Goal: Information Seeking & Learning: Learn about a topic

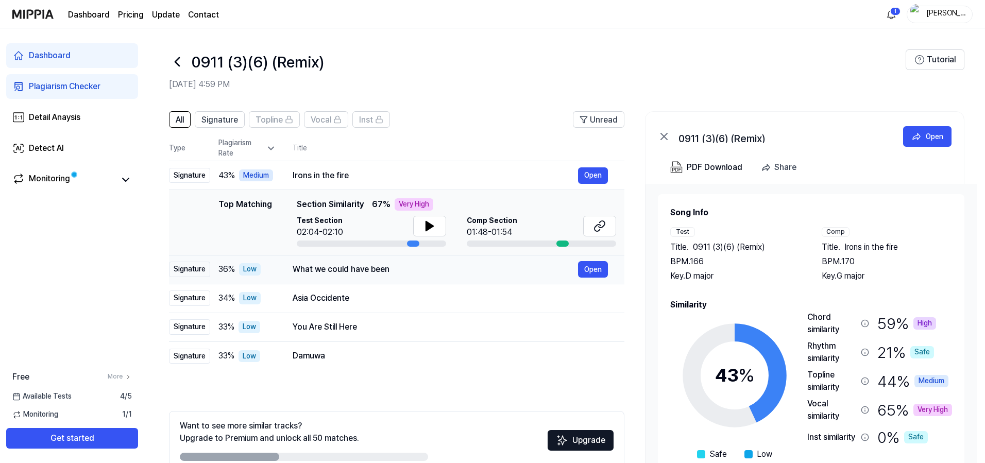
click at [195, 272] on div "Signature" at bounding box center [189, 269] width 41 height 15
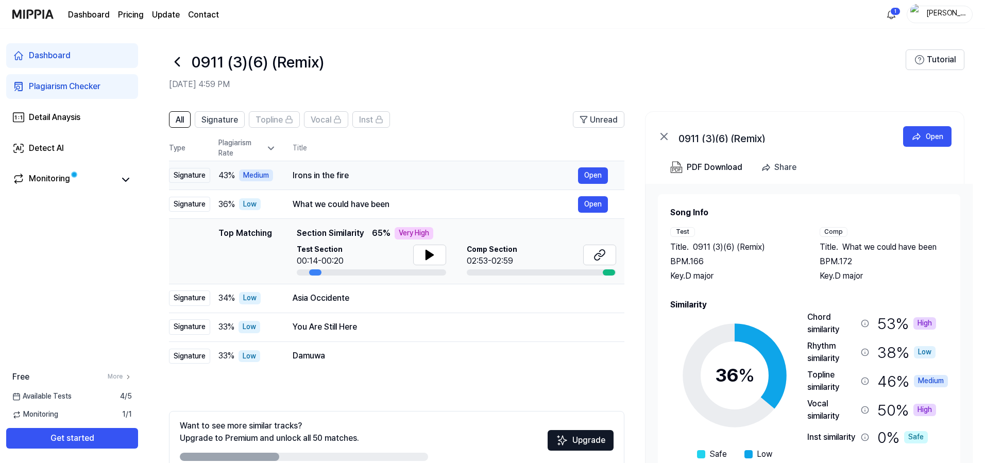
click at [319, 179] on div "Irons in the fire" at bounding box center [435, 175] width 285 height 12
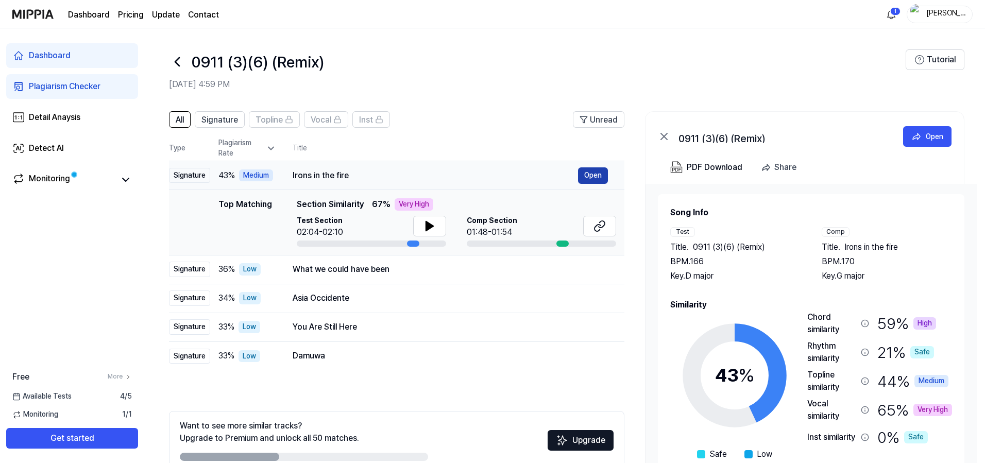
click at [597, 179] on button "Open" at bounding box center [593, 175] width 30 height 16
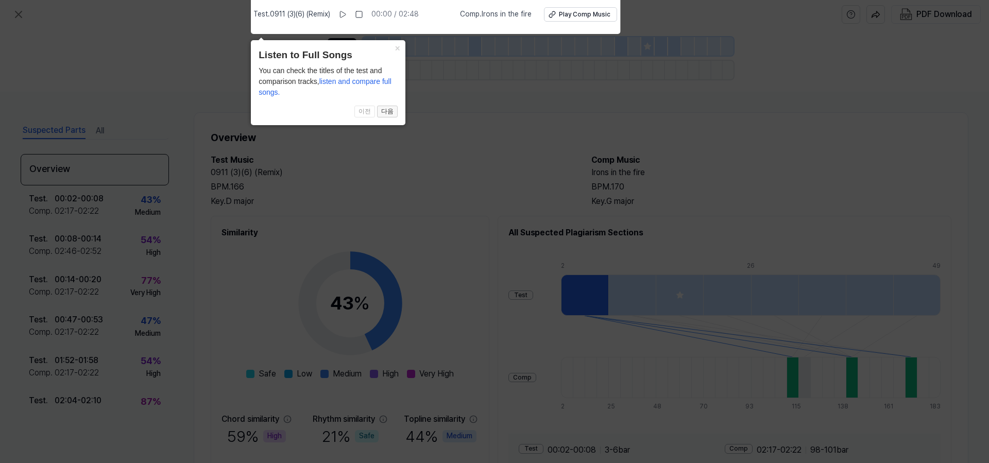
click at [391, 113] on button "다음" at bounding box center [387, 112] width 21 height 12
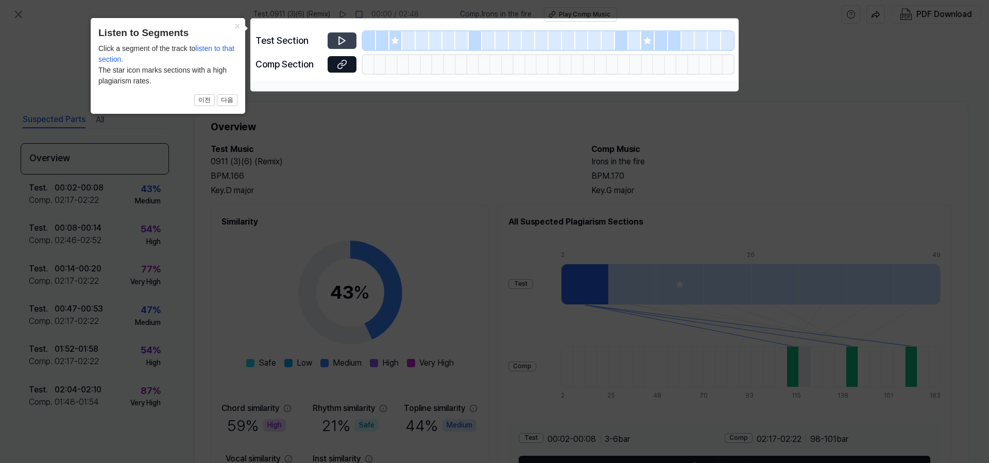
click at [341, 42] on icon at bounding box center [342, 41] width 6 height 8
click at [232, 98] on button "다음" at bounding box center [227, 100] width 21 height 12
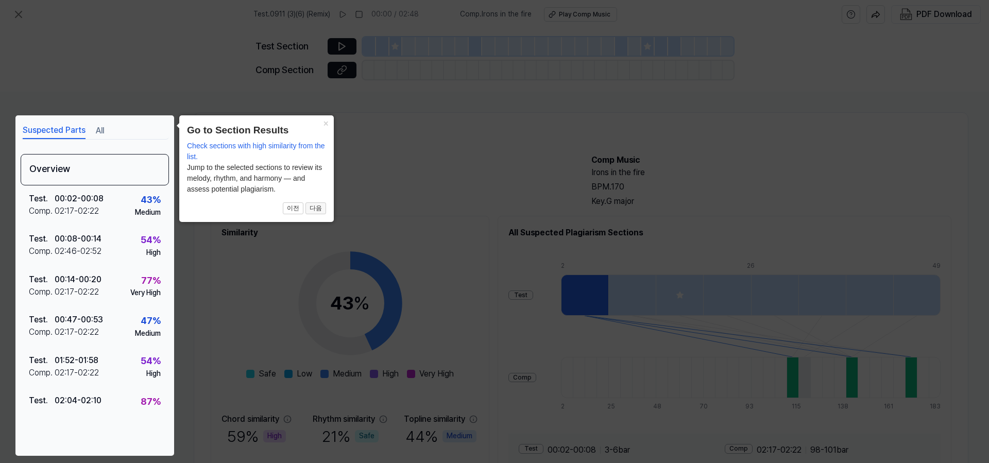
click at [319, 210] on button "다음" at bounding box center [315, 208] width 21 height 12
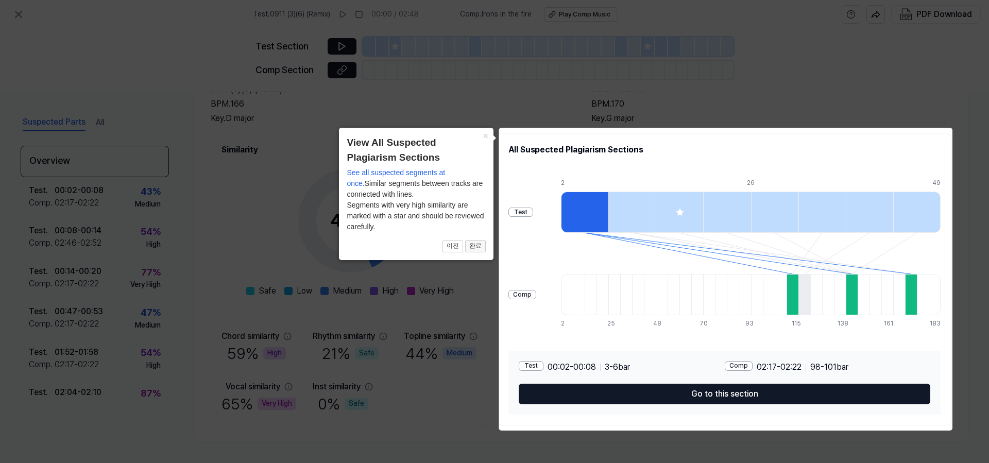
click at [475, 247] on button "완료" at bounding box center [475, 246] width 21 height 12
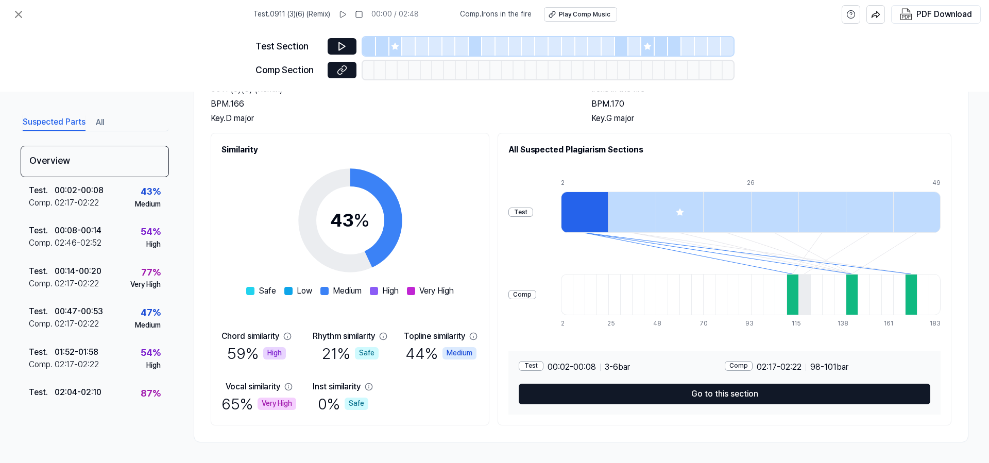
click at [789, 301] on div at bounding box center [792, 294] width 12 height 41
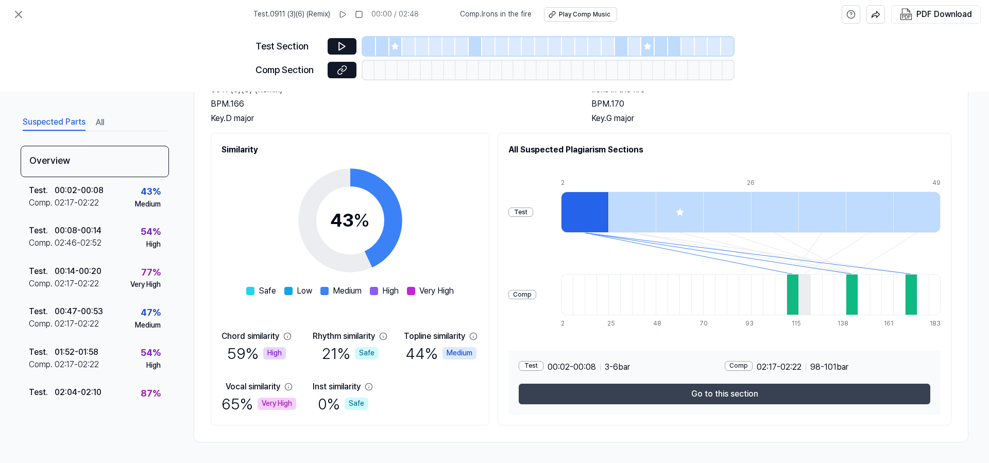
click at [680, 391] on button "Go to this section" at bounding box center [725, 394] width 412 height 21
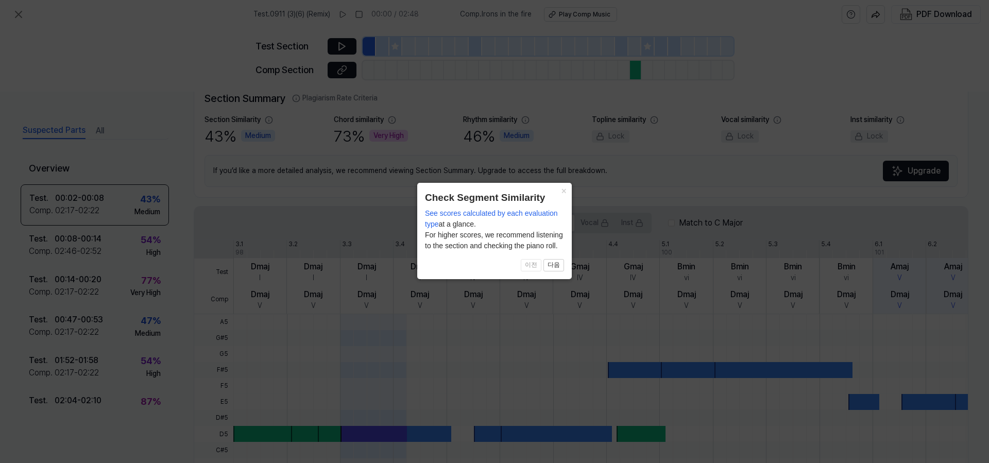
scroll to position [244, 0]
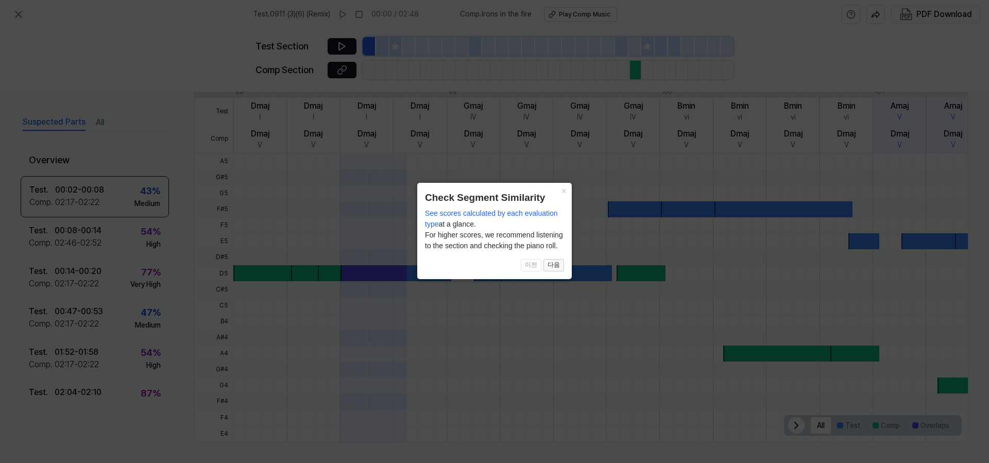
click at [555, 268] on button "다음" at bounding box center [553, 265] width 21 height 12
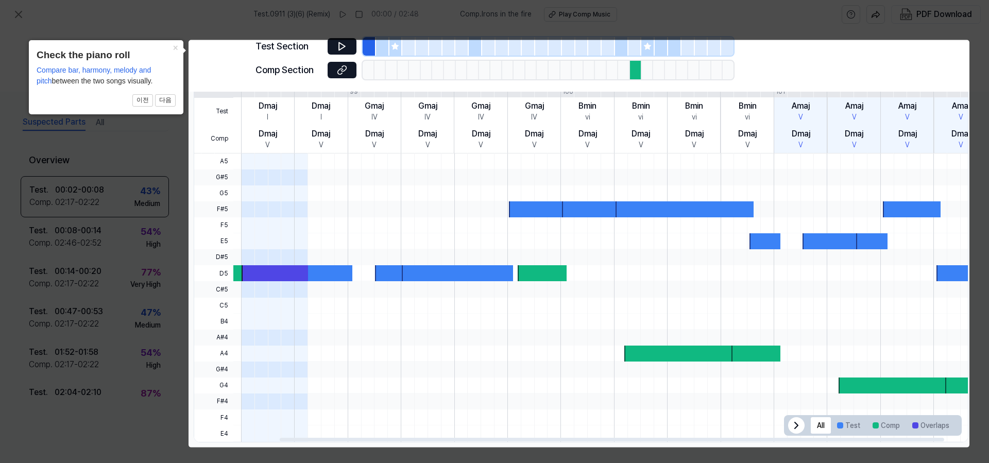
scroll to position [0, 99]
click at [169, 104] on button "다음" at bounding box center [165, 100] width 21 height 12
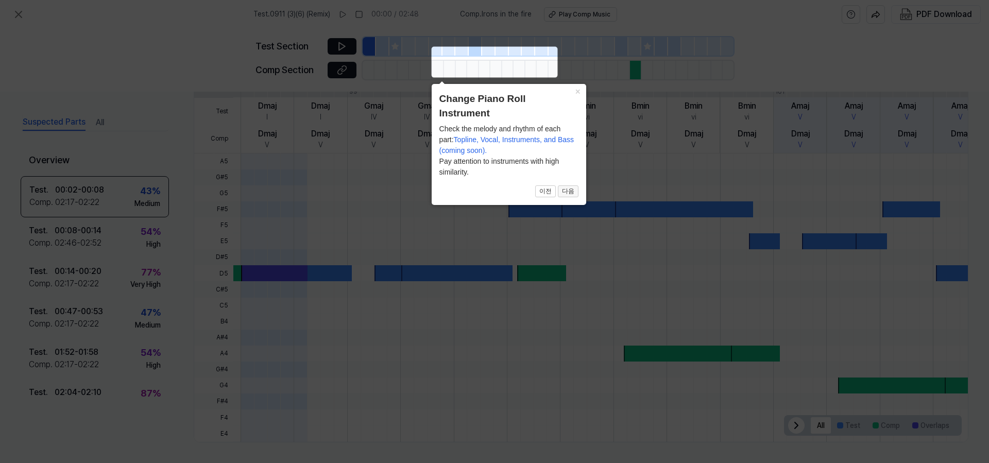
click at [571, 191] on button "다음" at bounding box center [568, 191] width 21 height 12
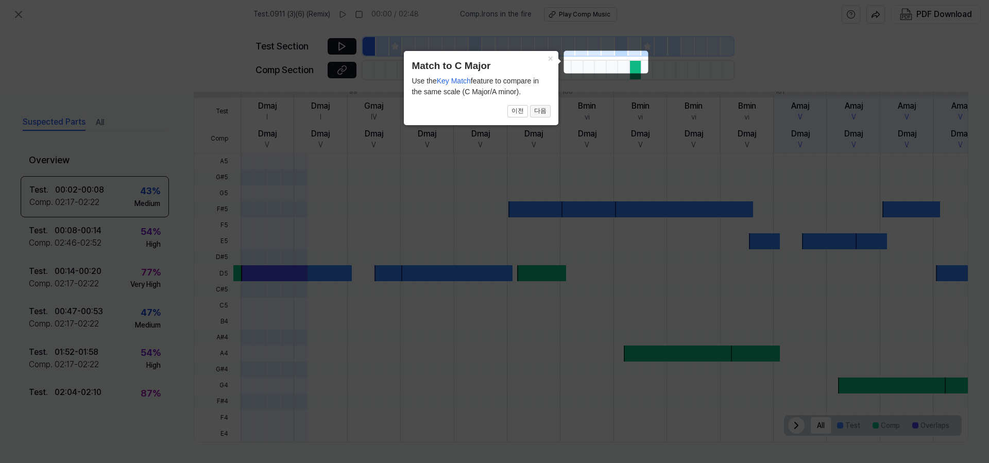
click at [543, 114] on button "다음" at bounding box center [540, 111] width 21 height 12
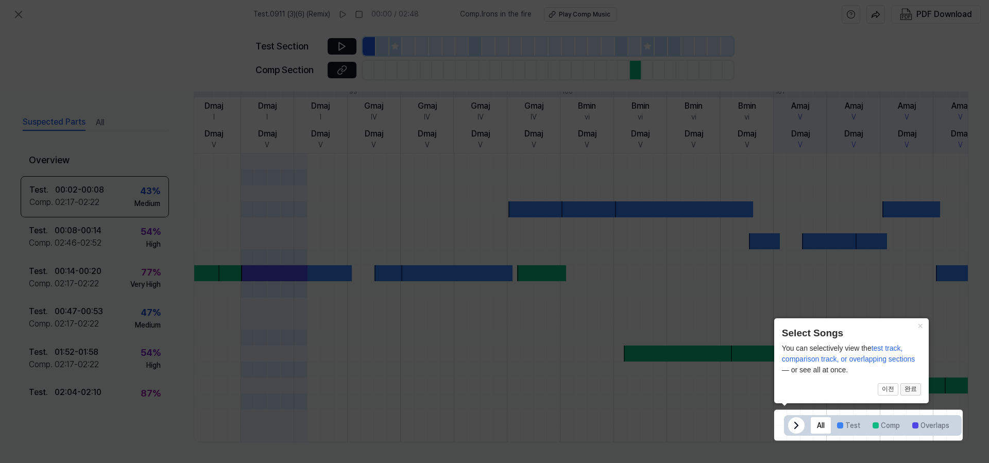
click at [914, 391] on button "완료" at bounding box center [910, 389] width 21 height 12
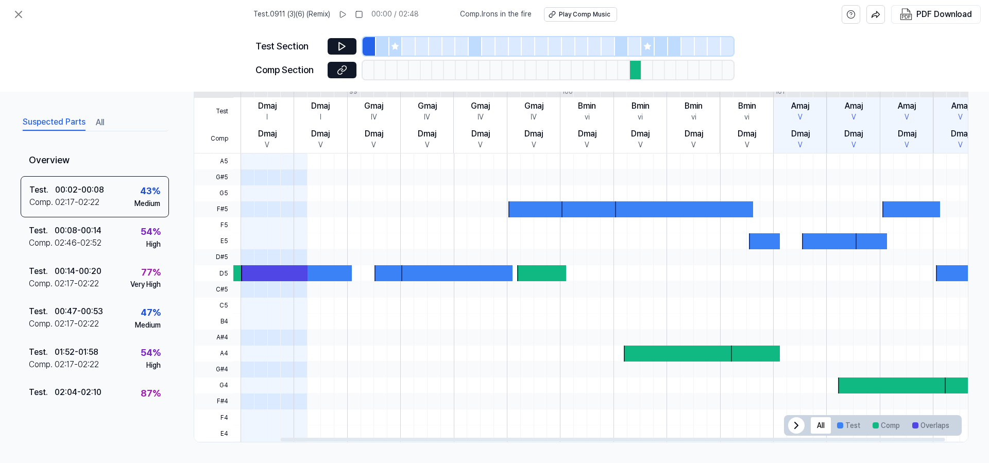
click at [573, 165] on div at bounding box center [573, 297] width 1 height 288
click at [339, 47] on icon at bounding box center [342, 46] width 10 height 10
click at [339, 46] on icon at bounding box center [342, 46] width 10 height 10
click at [339, 46] on icon at bounding box center [340, 46] width 2 height 7
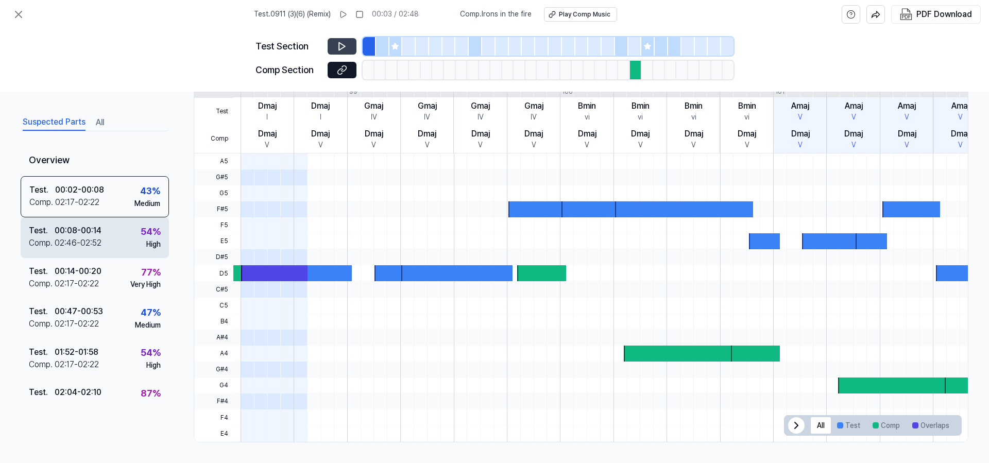
click at [132, 234] on div "Test . 00:08 - 00:14 Comp . 02:46 - 02:52 54 % High" at bounding box center [95, 237] width 148 height 40
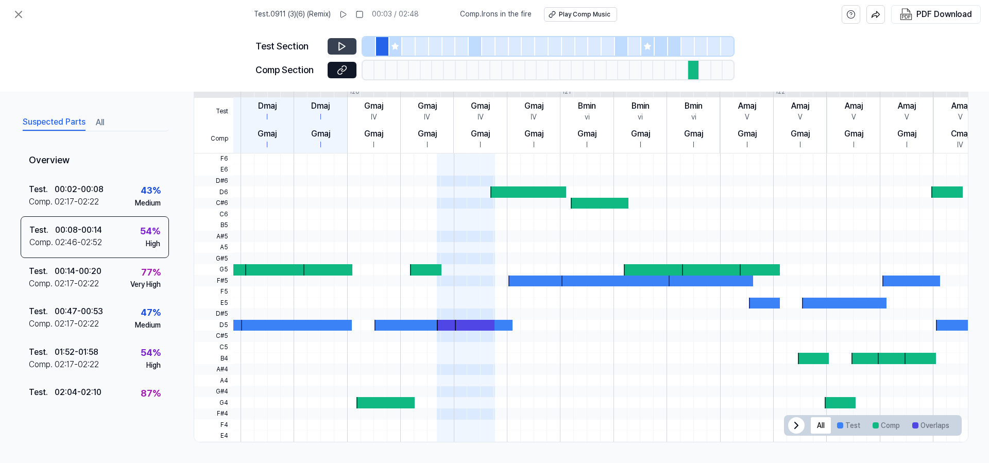
click at [341, 45] on icon at bounding box center [342, 46] width 10 height 10
click at [110, 278] on div "Test . 00:14 - 00:20 Comp . 02:17 - 02:22 77 % Very High" at bounding box center [95, 278] width 148 height 40
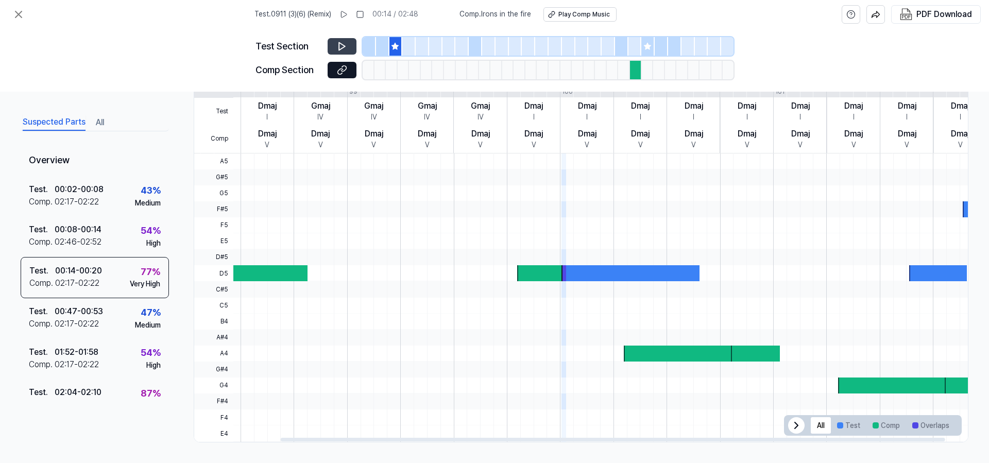
click at [340, 48] on icon at bounding box center [342, 46] width 10 height 10
click at [112, 234] on div "Test . 00:08 - 00:14 Comp . 02:46 - 02:52 54 % High" at bounding box center [95, 236] width 148 height 40
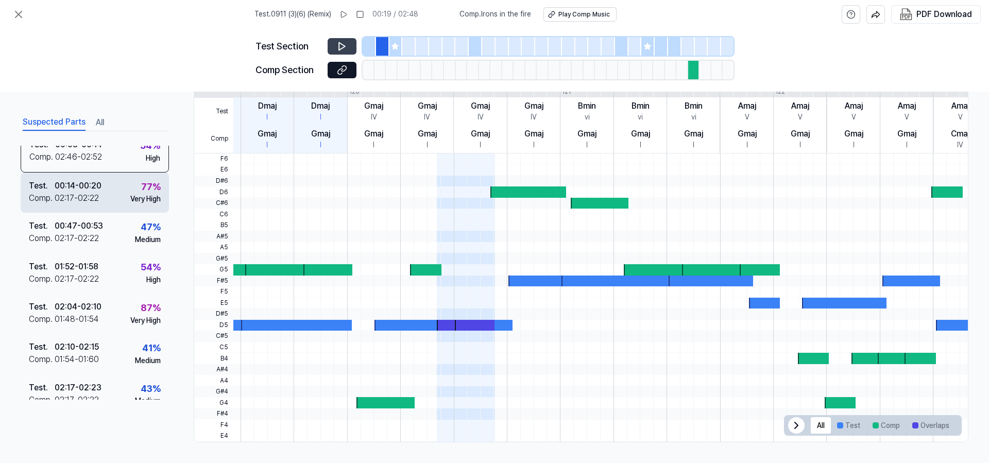
scroll to position [100, 0]
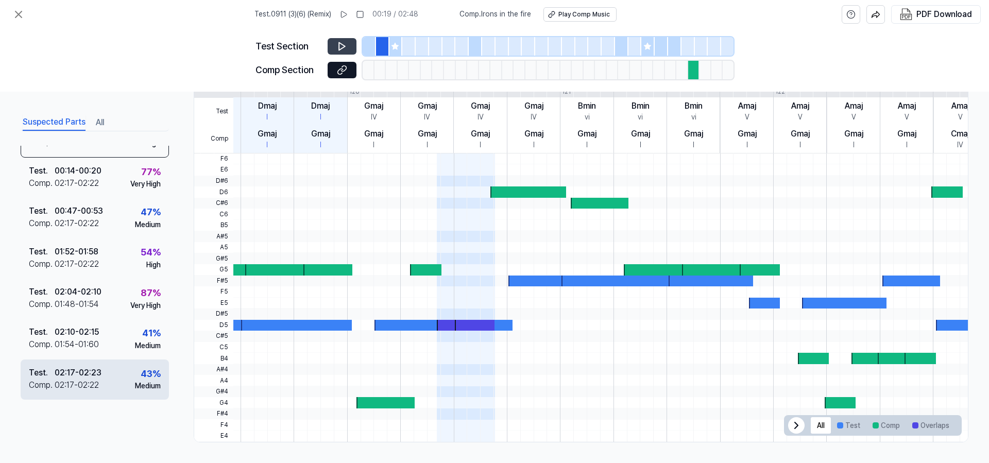
click at [107, 363] on div "Test . 02:17 - 02:23 Comp . 02:17 - 02:22 43 % Medium" at bounding box center [95, 379] width 148 height 40
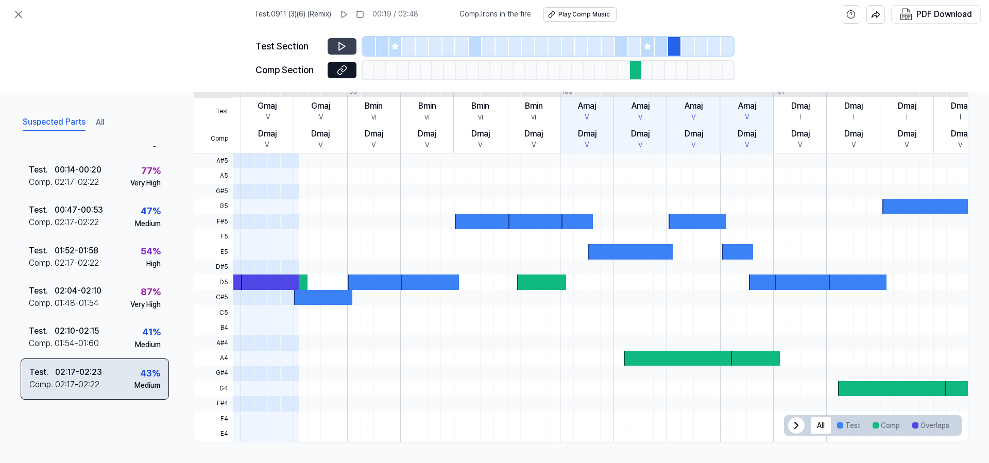
scroll to position [100, 0]
click at [340, 70] on icon at bounding box center [342, 70] width 10 height 10
click at [339, 47] on icon at bounding box center [342, 47] width 6 height 8
click at [634, 71] on div at bounding box center [636, 70] width 12 height 19
click at [345, 49] on icon at bounding box center [342, 46] width 10 height 10
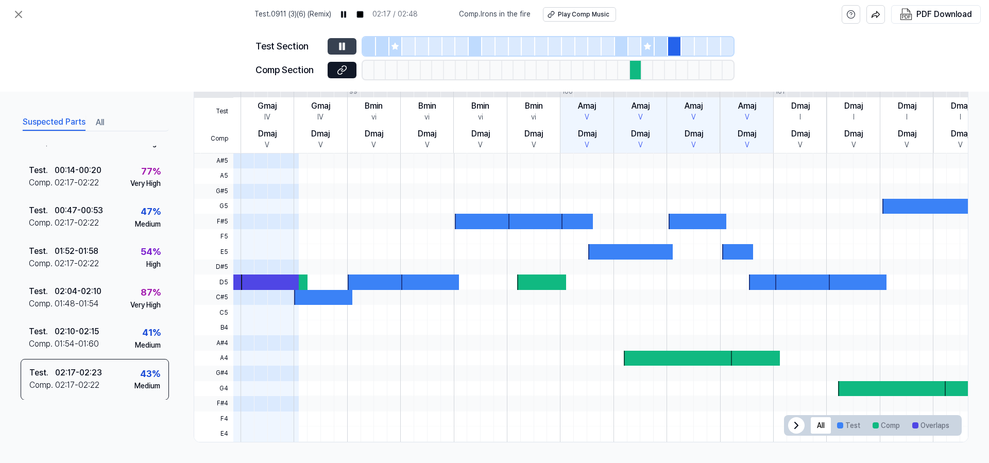
click at [345, 49] on icon at bounding box center [342, 46] width 10 height 10
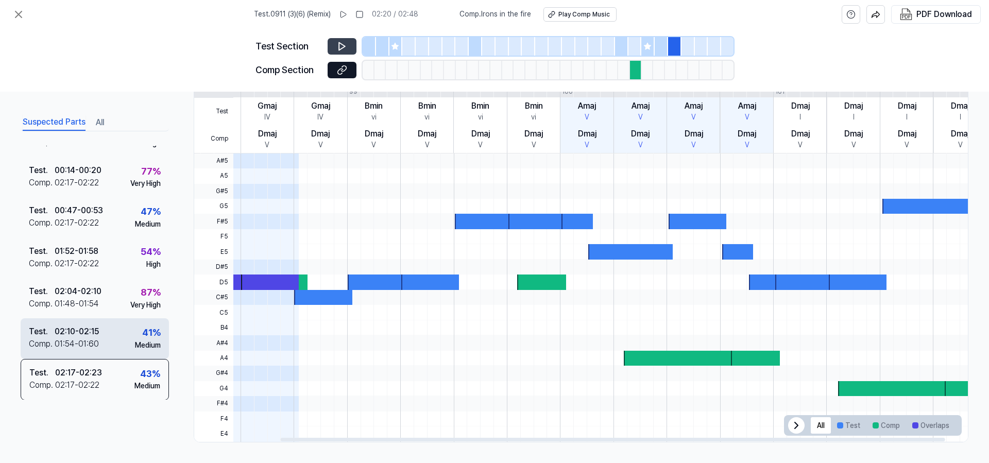
click at [106, 327] on div "Test . 02:10 - 02:15 Comp . 01:54 - 01:60 41 % Medium" at bounding box center [95, 338] width 148 height 40
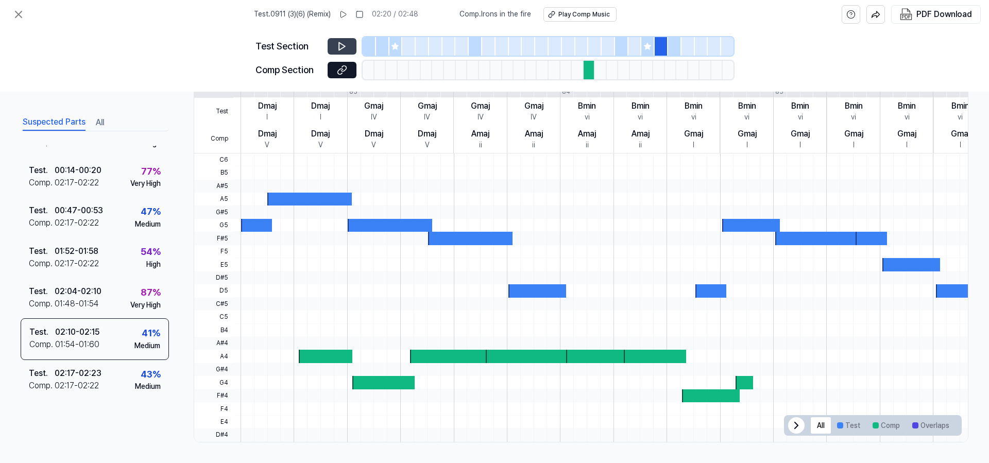
click at [344, 45] on icon at bounding box center [342, 46] width 10 height 10
click at [344, 45] on icon at bounding box center [344, 46] width 2 height 7
click at [838, 427] on div at bounding box center [840, 425] width 6 height 6
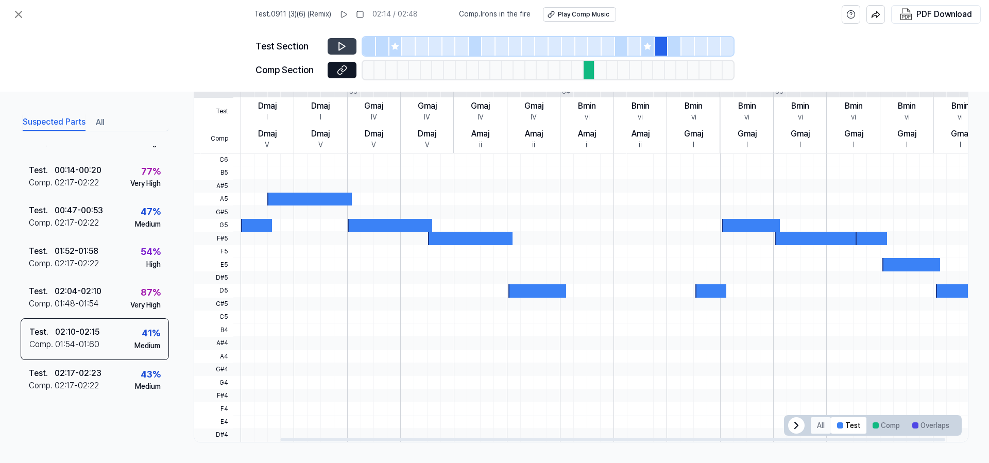
click at [820, 427] on button "All" at bounding box center [821, 425] width 20 height 16
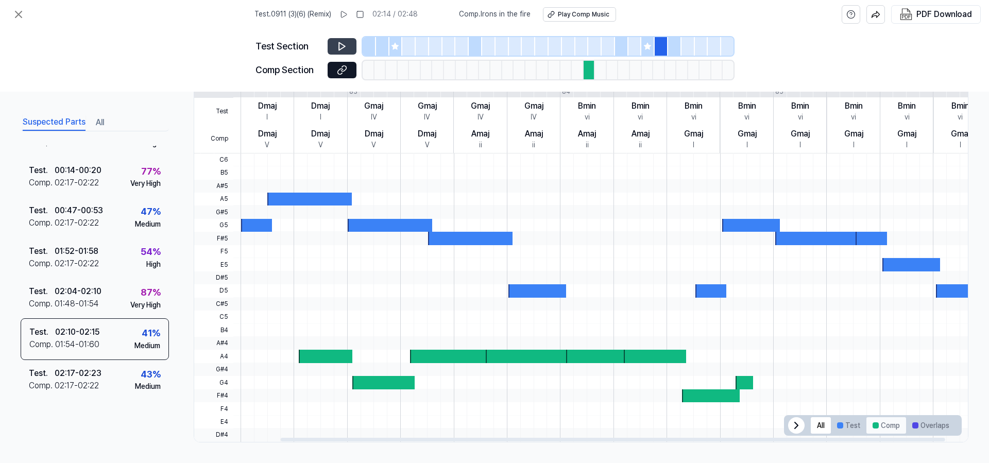
click at [875, 423] on button "Comp" at bounding box center [886, 425] width 40 height 16
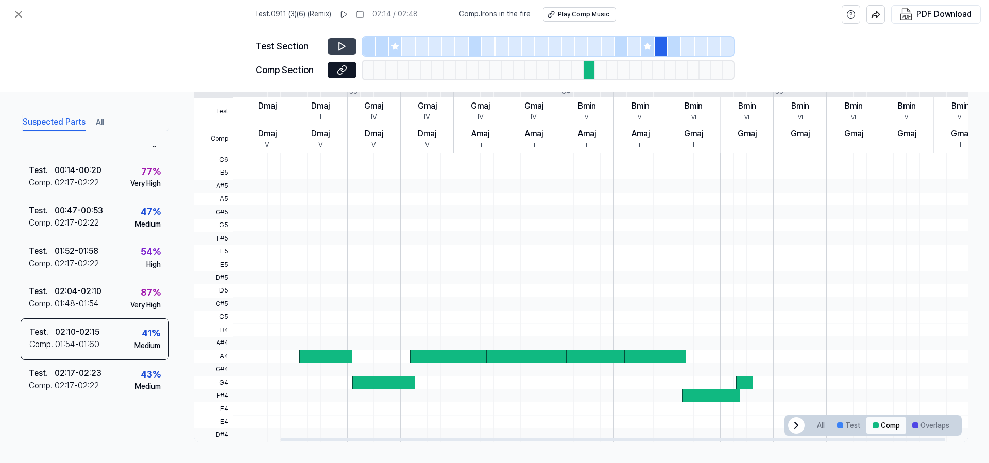
click at [875, 423] on button "Comp" at bounding box center [886, 425] width 40 height 16
click at [922, 423] on button "Overlaps" at bounding box center [930, 425] width 49 height 16
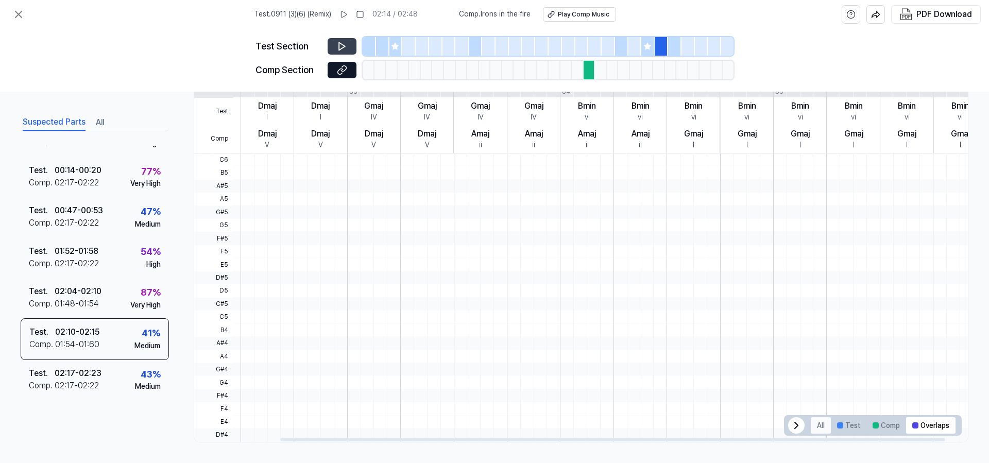
click at [822, 427] on button "All" at bounding box center [821, 425] width 20 height 16
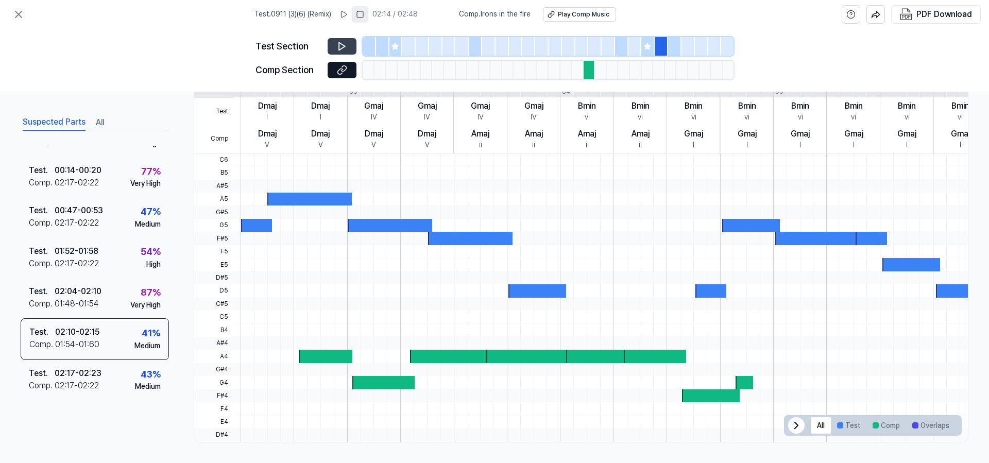
click at [362, 15] on icon at bounding box center [360, 14] width 8 height 8
click at [363, 15] on icon at bounding box center [359, 14] width 8 height 8
click at [338, 42] on icon at bounding box center [342, 46] width 10 height 10
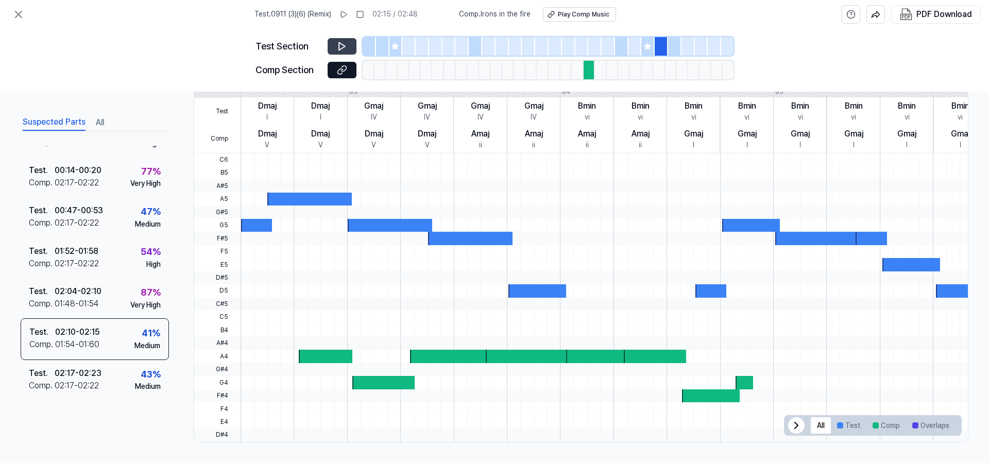
click at [369, 53] on div at bounding box center [369, 46] width 13 height 19
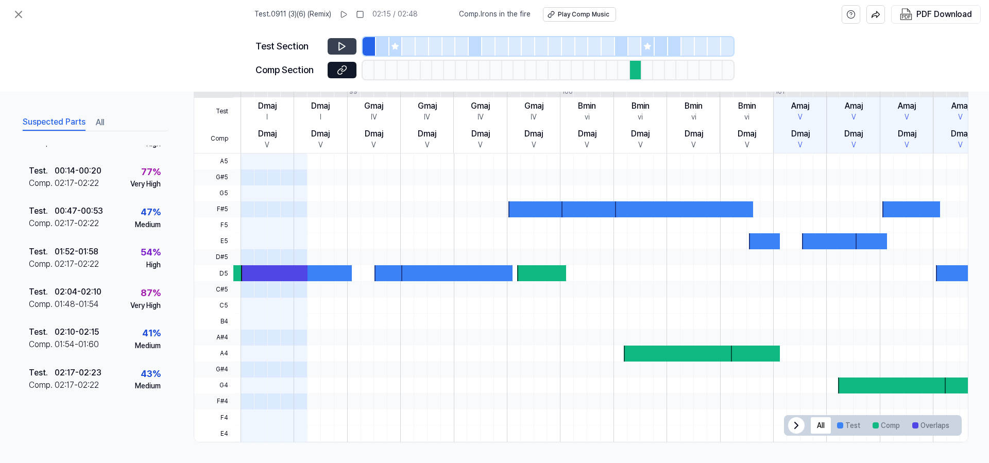
click at [340, 45] on icon at bounding box center [342, 46] width 10 height 10
click at [339, 45] on icon at bounding box center [340, 46] width 2 height 7
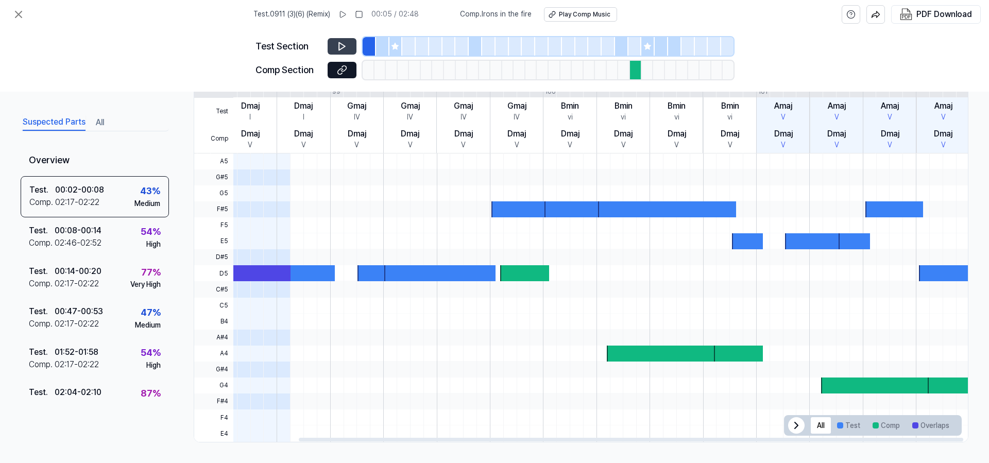
scroll to position [0, 120]
click at [585, 114] on div "Bmin vi" at bounding box center [569, 111] width 53 height 28
click at [344, 45] on icon at bounding box center [342, 46] width 10 height 10
click at [344, 45] on icon at bounding box center [344, 46] width 2 height 7
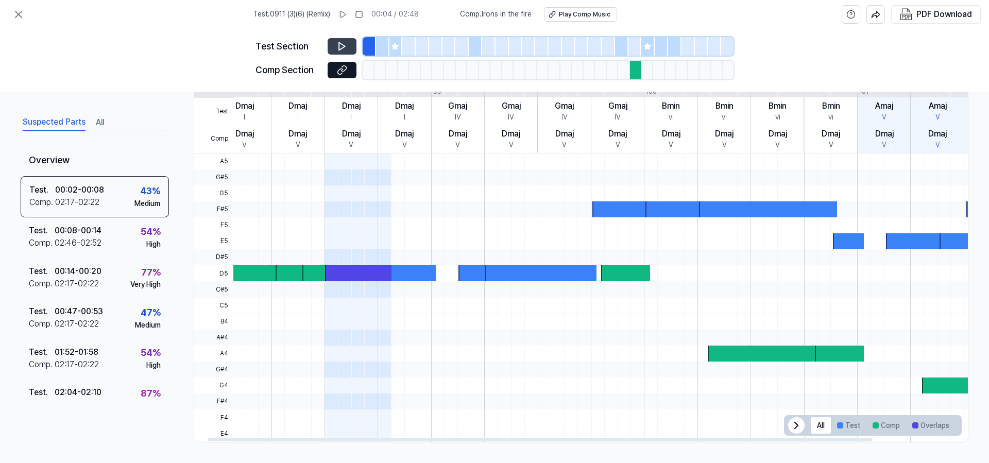
scroll to position [0, 0]
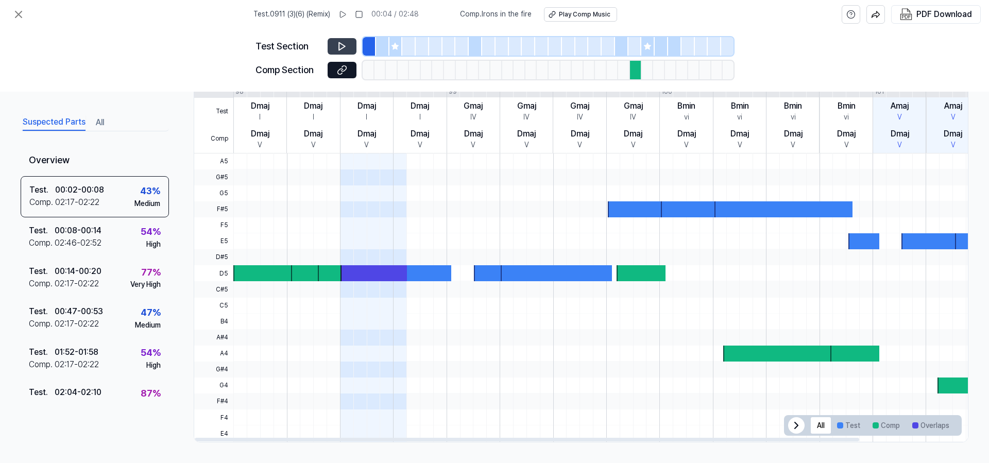
click at [233, 112] on span "Test" at bounding box center [213, 112] width 39 height 28
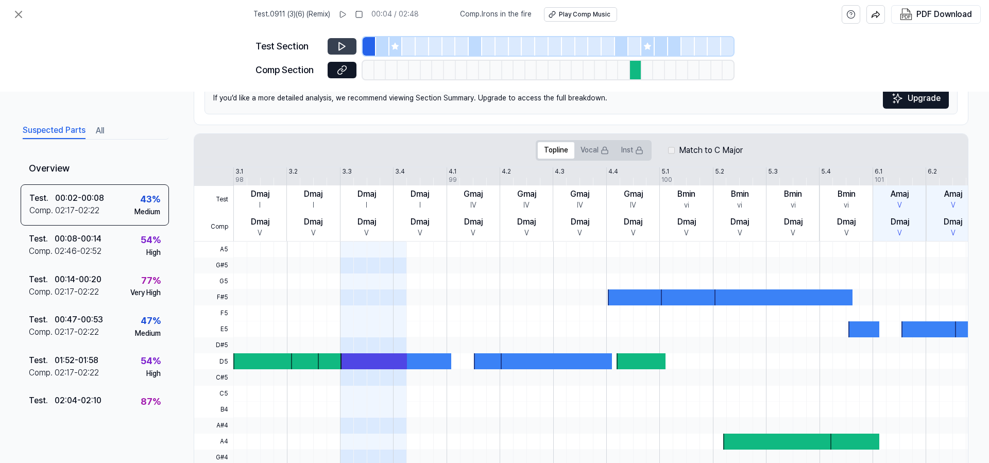
scroll to position [147, 0]
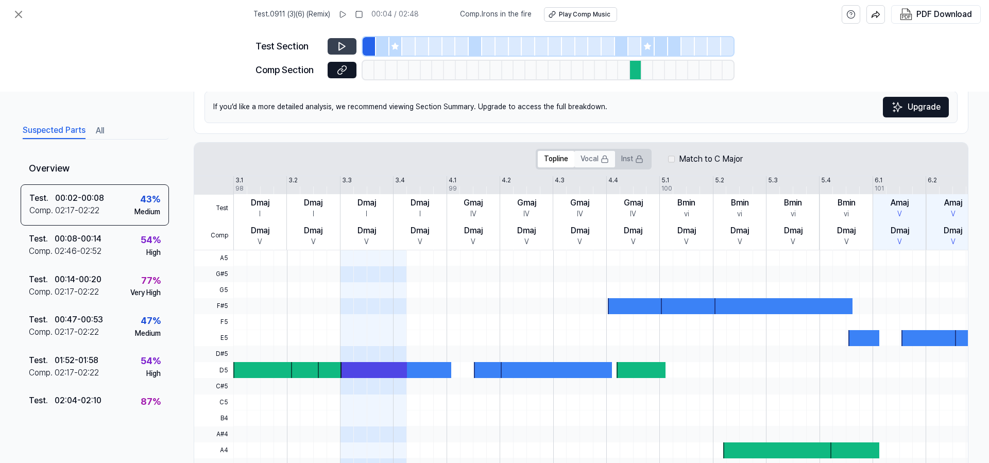
click at [593, 161] on button "Vocal" at bounding box center [594, 159] width 41 height 16
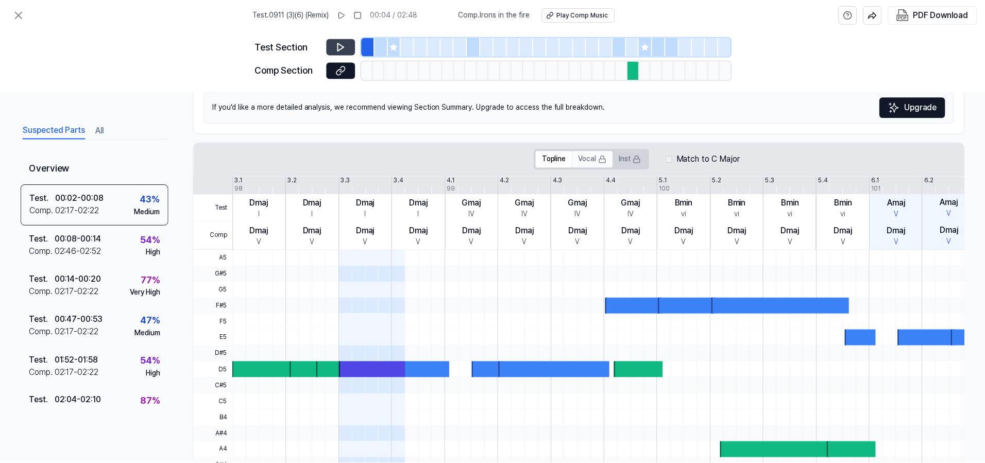
scroll to position [0, 1]
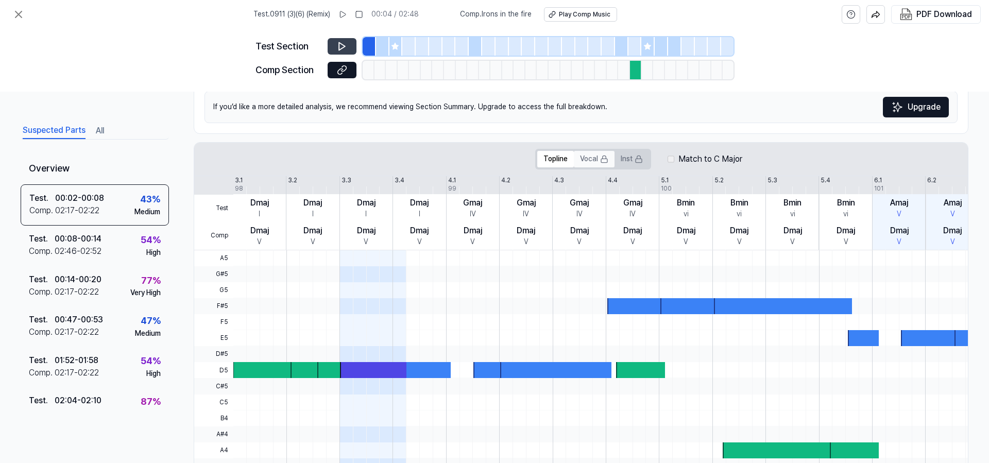
click at [582, 158] on button "Vocal" at bounding box center [594, 159] width 41 height 16
click at [457, 107] on div "If you’d like a more detailed analysis, we recommend viewing Section Summary. U…" at bounding box center [580, 107] width 753 height 32
click at [420, 108] on div "If you’d like a more detailed analysis, we recommend viewing Section Summary. U…" at bounding box center [580, 107] width 753 height 32
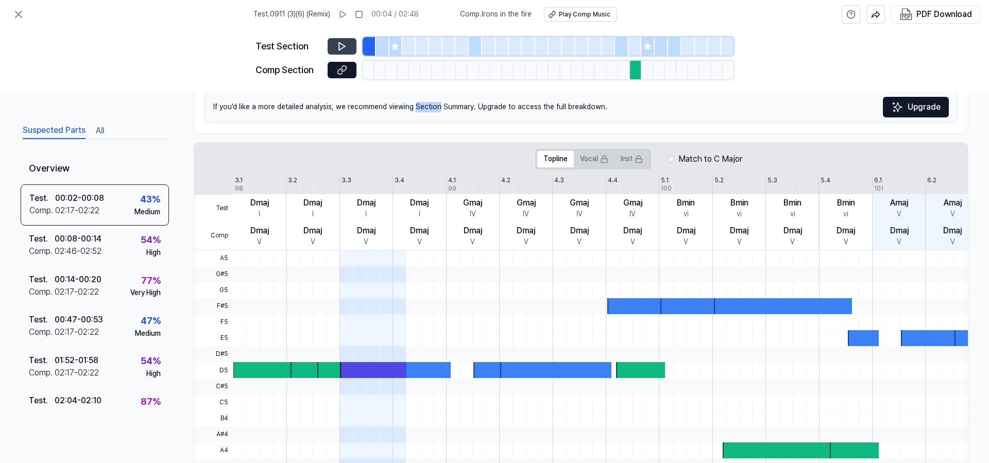
click at [568, 108] on div "If you’d like a more detailed analysis, we recommend viewing Section Summary. U…" at bounding box center [580, 107] width 753 height 32
click at [524, 315] on div at bounding box center [658, 322] width 851 height 16
click at [710, 142] on div "Topline Vocal Inst Match to C Major Test Comp 3.1 3.2 3.3 3.4 4.1 4.2 4.3 4.4 5…" at bounding box center [581, 340] width 775 height 397
click at [706, 123] on div "Section Summary Plagiarism Rate Criteria Section Similarity 43 % Medium Chord s…" at bounding box center [580, 74] width 753 height 117
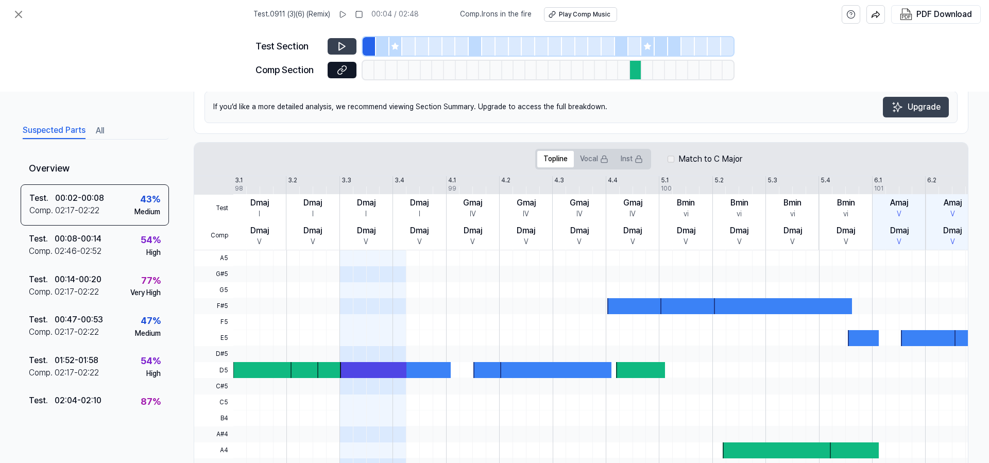
click at [905, 110] on button "Upgrade" at bounding box center [916, 107] width 66 height 21
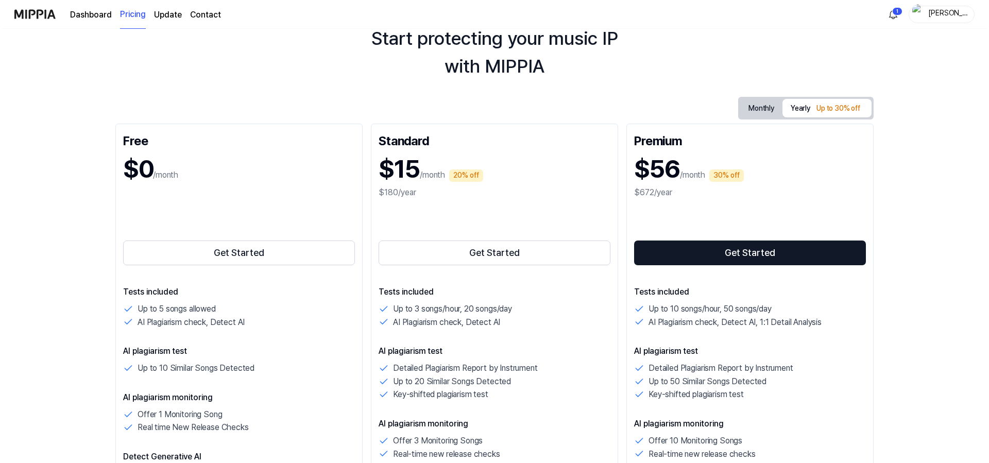
scroll to position [0, 0]
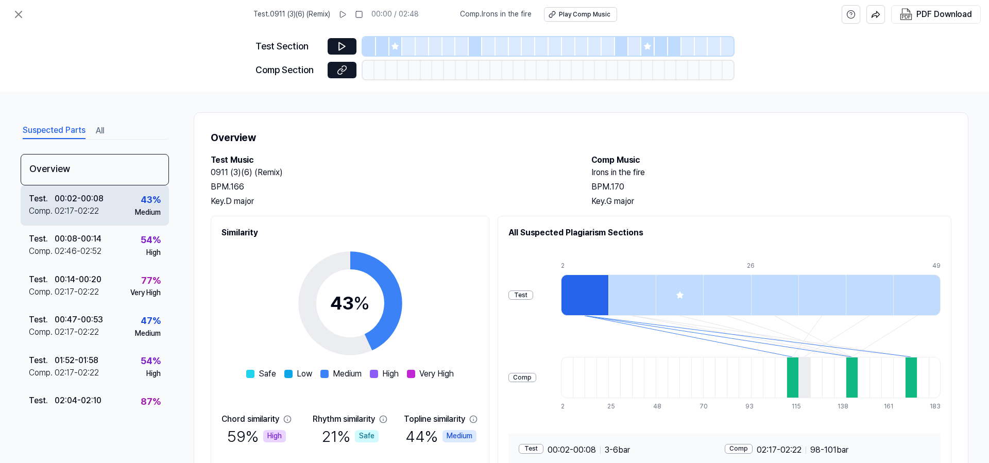
click at [93, 211] on div "02:17 - 02:22" at bounding box center [77, 211] width 44 height 12
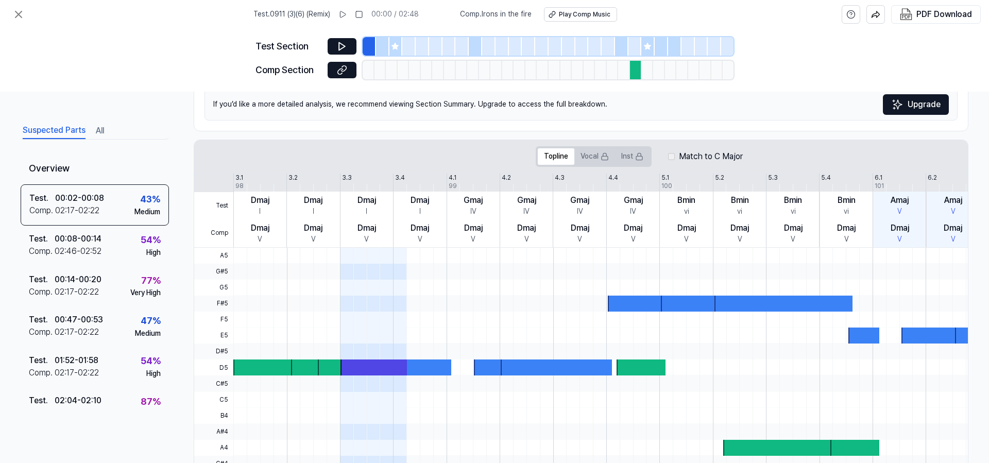
scroll to position [147, 0]
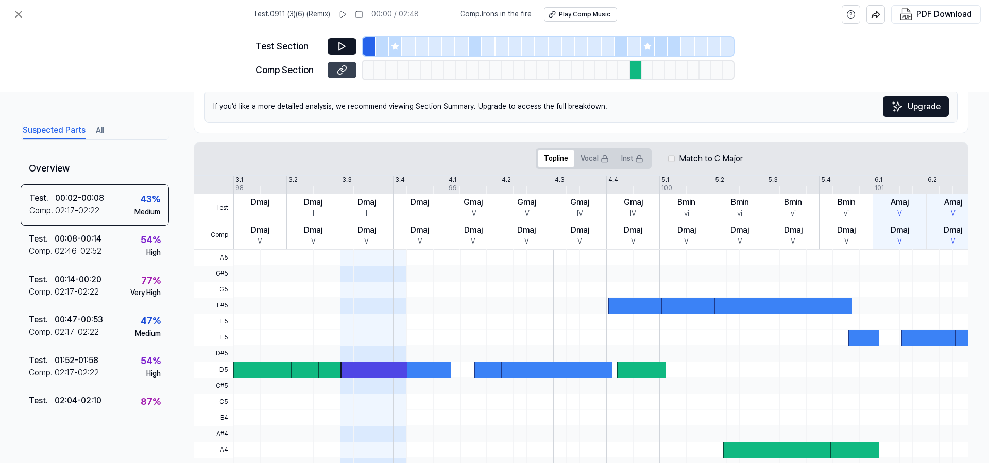
click at [345, 72] on icon at bounding box center [342, 70] width 10 height 10
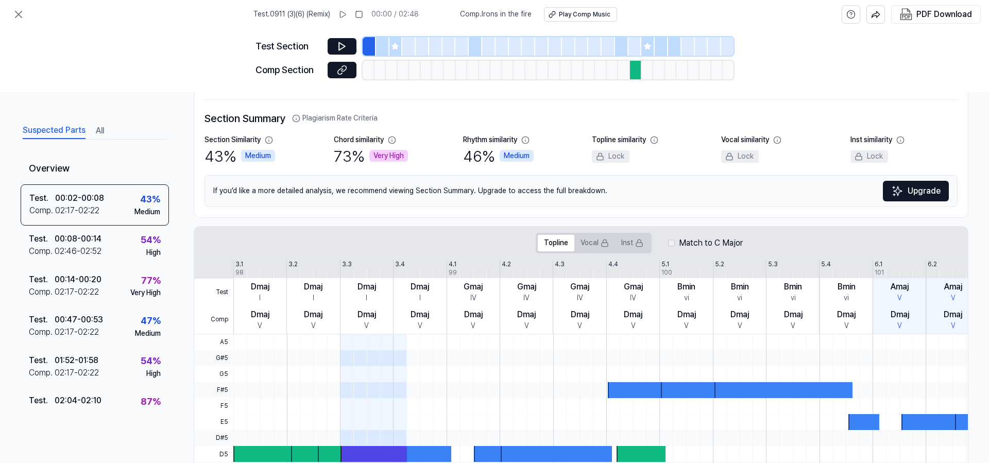
scroll to position [63, 0]
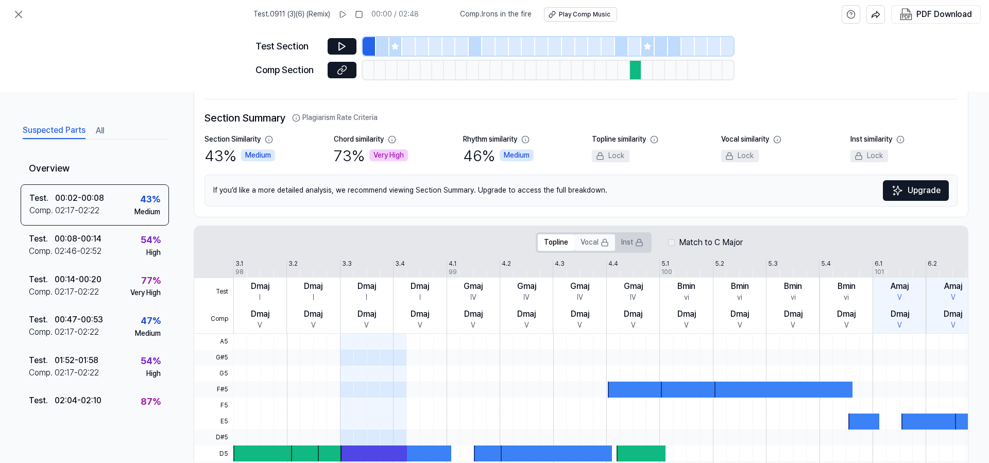
click at [595, 244] on button "Vocal" at bounding box center [594, 242] width 41 height 16
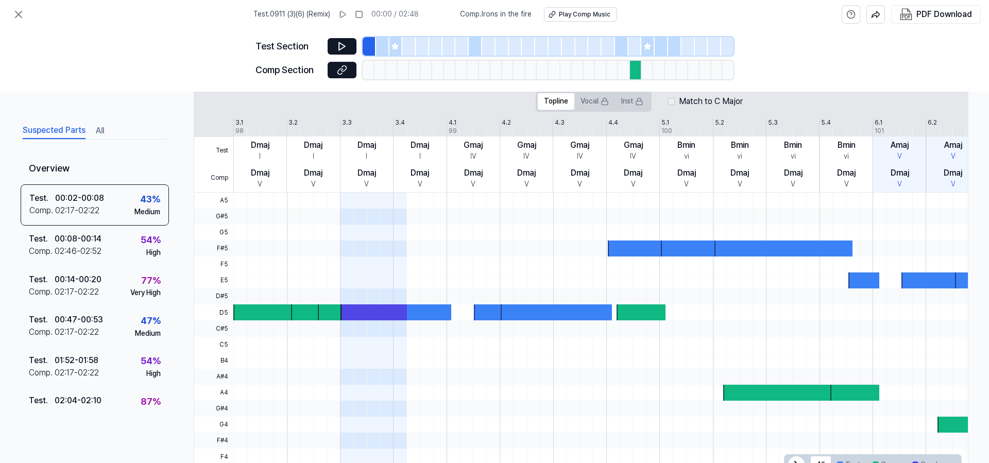
scroll to position [244, 0]
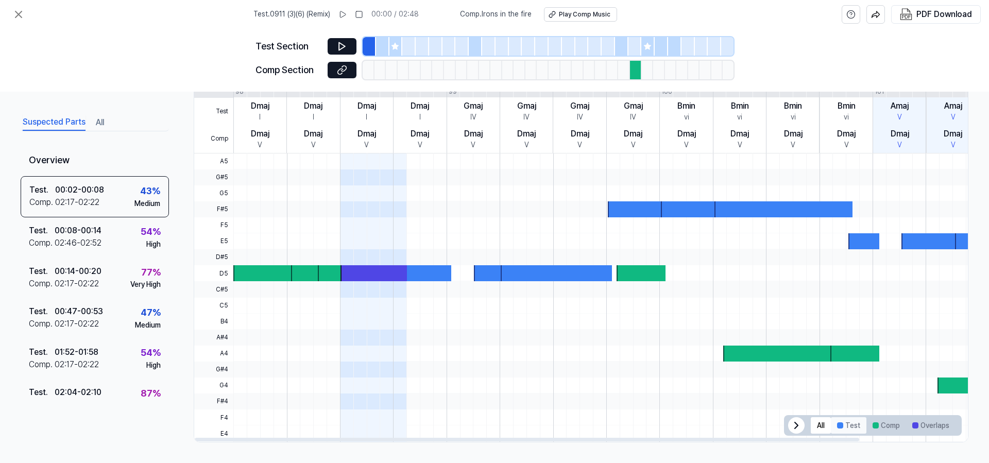
click at [839, 424] on div at bounding box center [840, 425] width 6 height 6
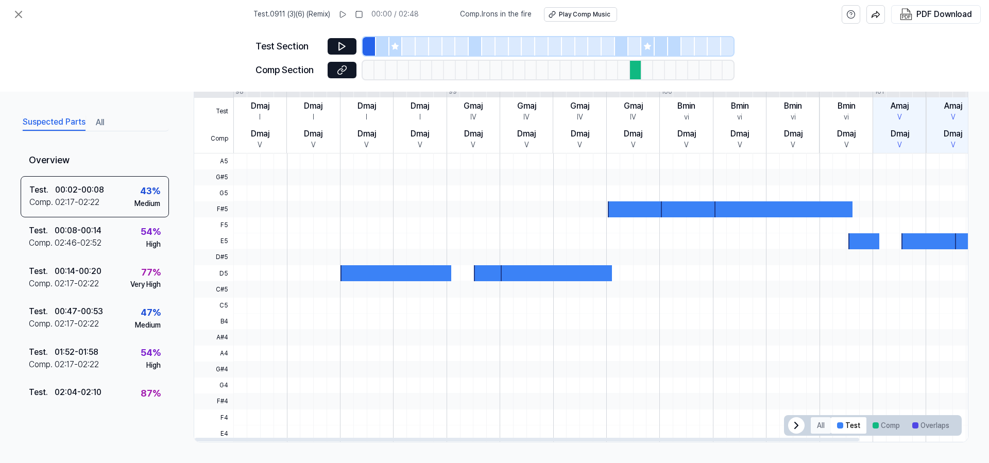
click at [824, 427] on button "All" at bounding box center [821, 425] width 20 height 16
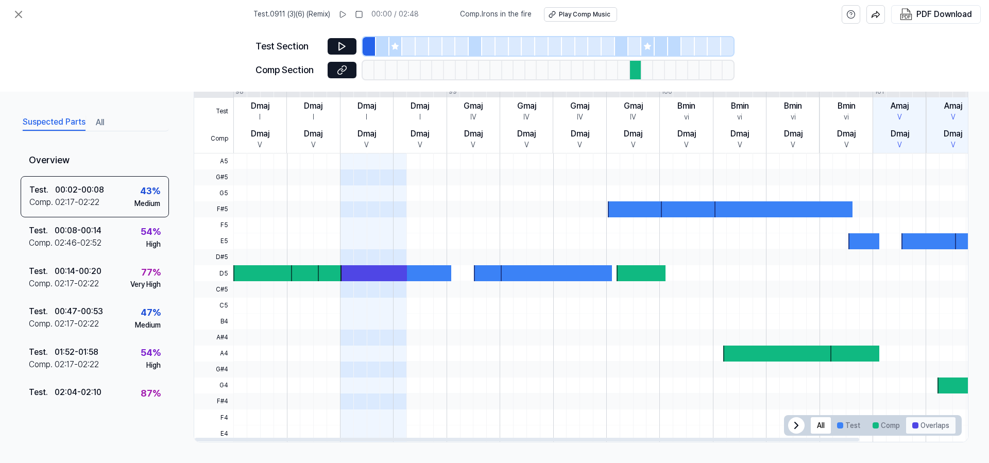
click at [912, 429] on button "Overlaps" at bounding box center [930, 425] width 49 height 16
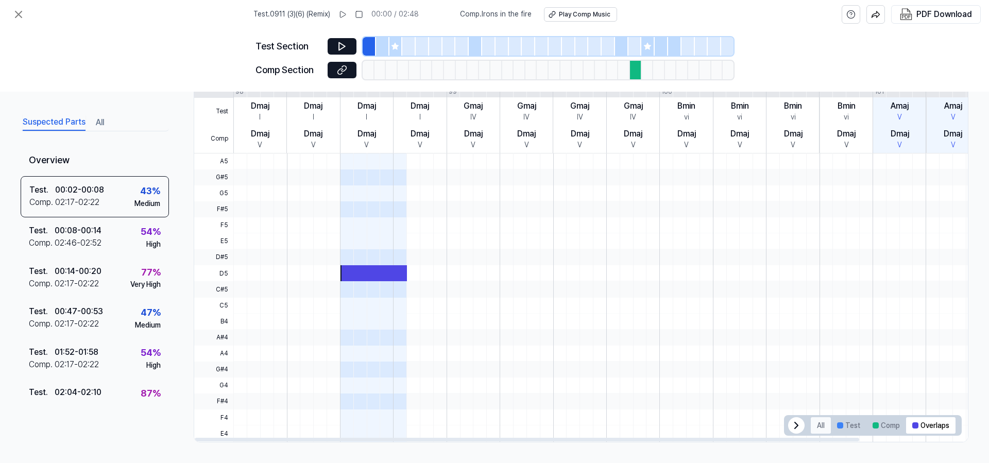
click at [820, 429] on button "All" at bounding box center [821, 425] width 20 height 16
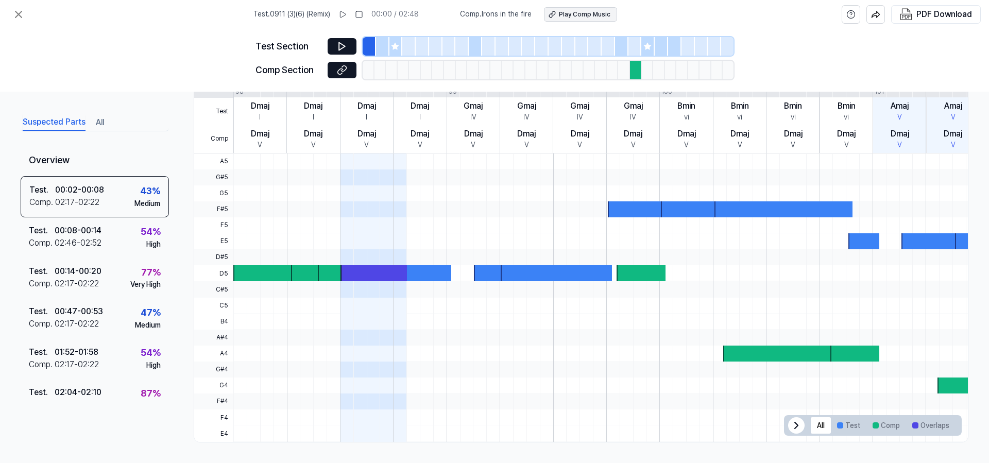
click at [558, 19] on button "Play Comp Music" at bounding box center [580, 14] width 73 height 14
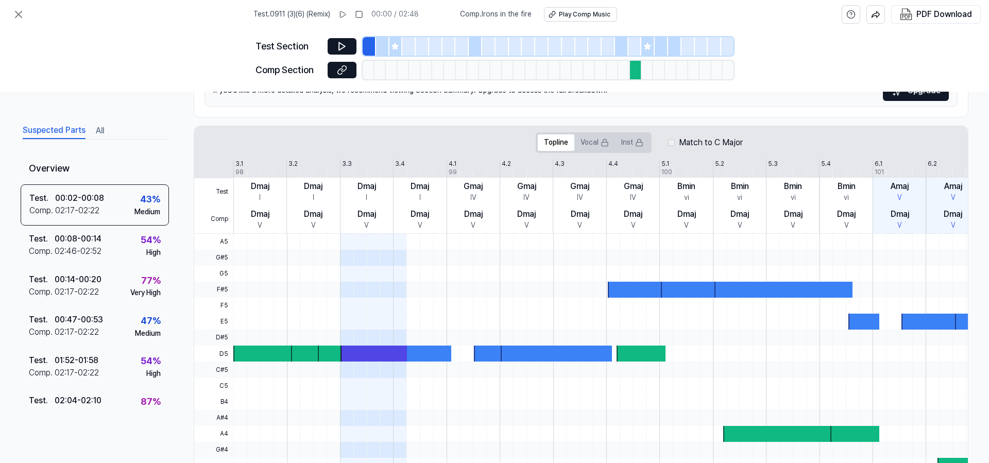
scroll to position [151, 0]
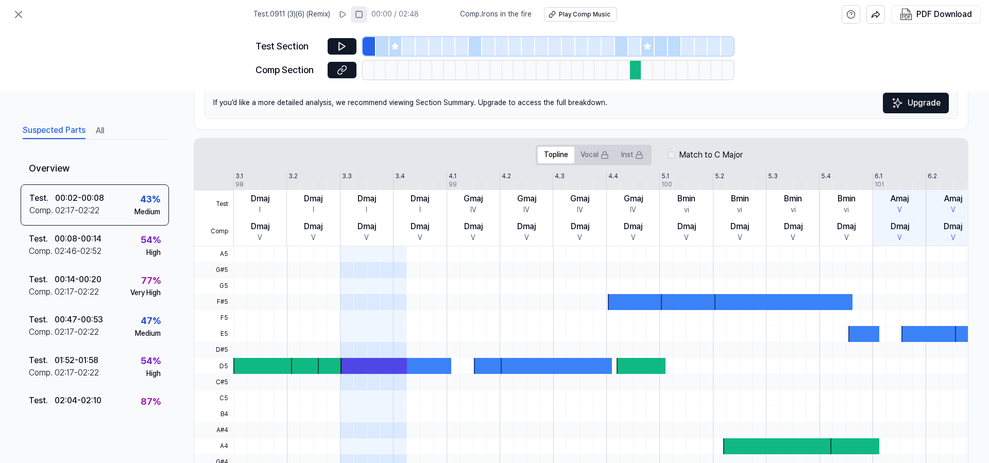
click at [363, 13] on icon at bounding box center [359, 14] width 8 height 8
click at [347, 15] on icon at bounding box center [342, 14] width 8 height 8
click at [348, 15] on icon at bounding box center [343, 14] width 8 height 8
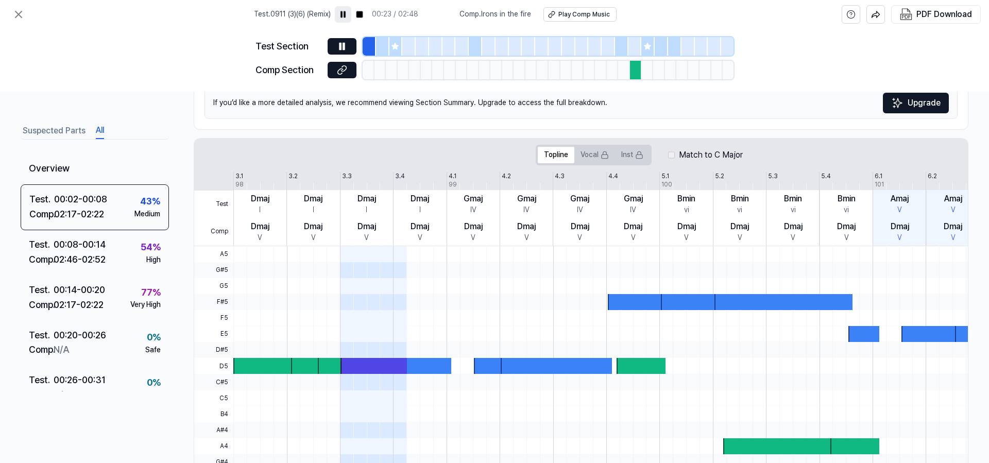
click at [99, 131] on button "All" at bounding box center [100, 131] width 8 height 16
click at [96, 298] on div "02:17 - 02:22" at bounding box center [79, 305] width 50 height 15
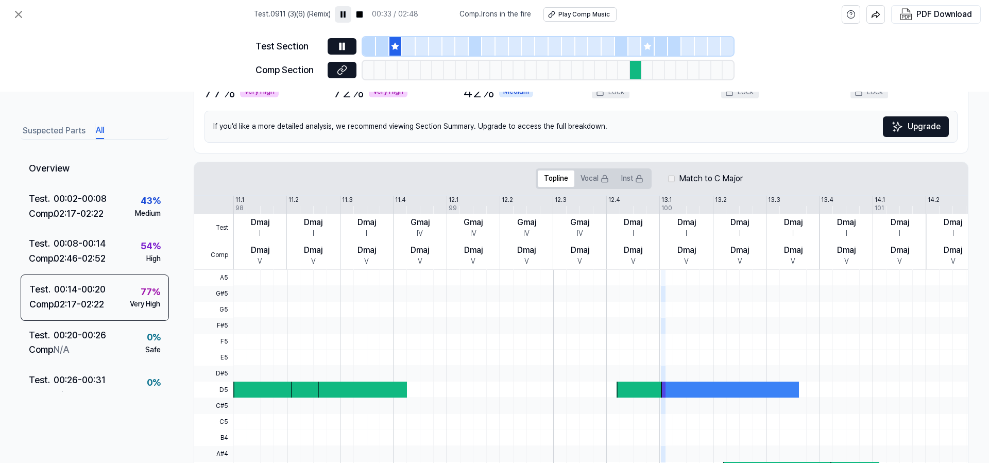
scroll to position [125, 0]
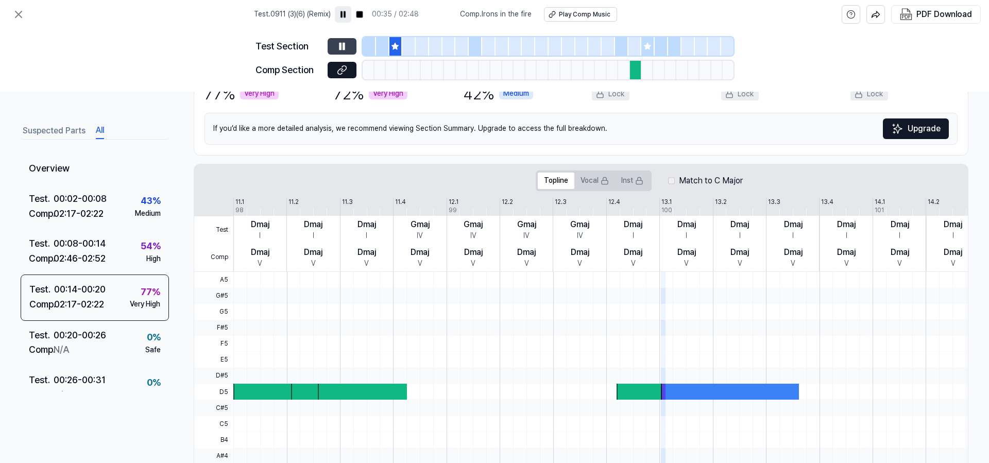
click at [345, 49] on icon at bounding box center [342, 46] width 10 height 10
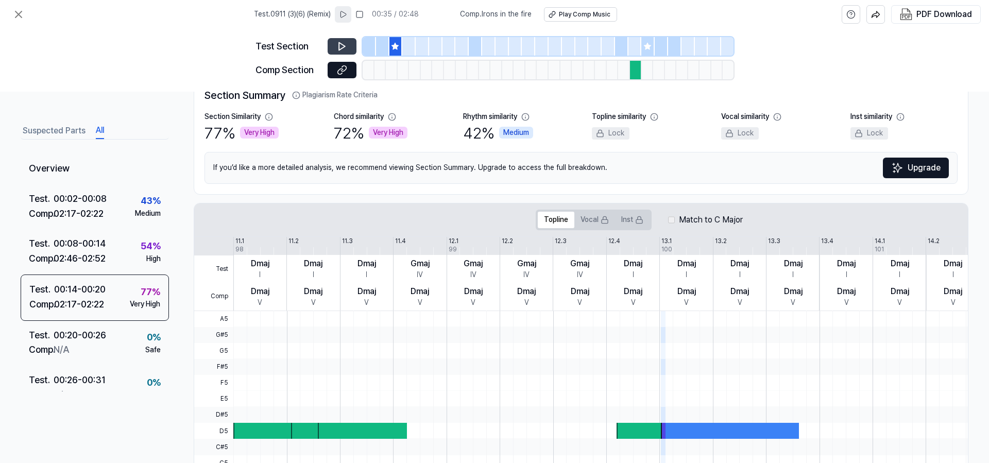
scroll to position [87, 0]
click at [252, 115] on div "Section Similarity" at bounding box center [232, 116] width 56 height 10
click at [483, 117] on div "Rhythm similarity" at bounding box center [490, 116] width 54 height 10
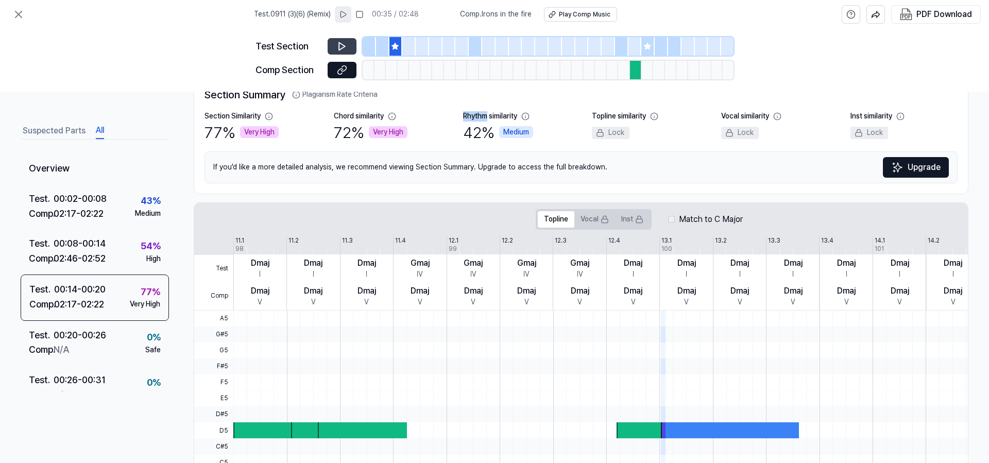
click at [505, 116] on div "Rhythm similarity" at bounding box center [490, 116] width 54 height 10
click at [741, 116] on div "Vocal similarity" at bounding box center [745, 116] width 48 height 10
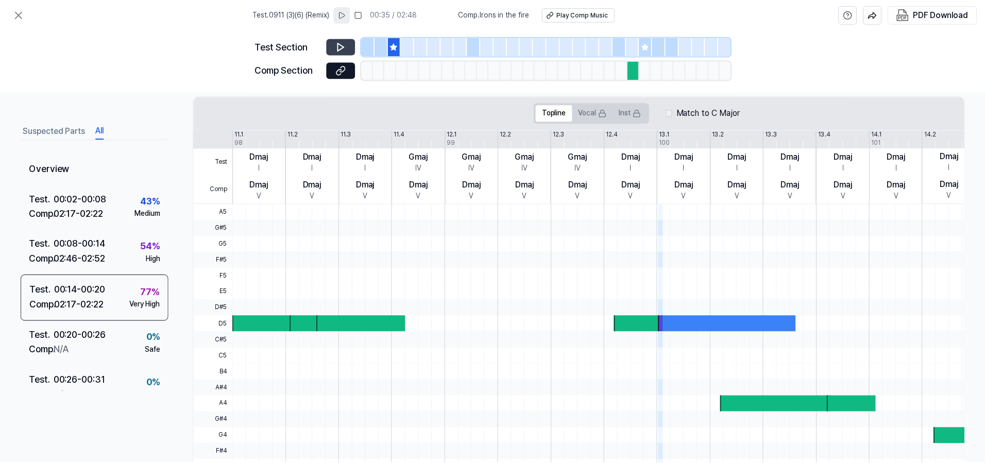
scroll to position [244, 0]
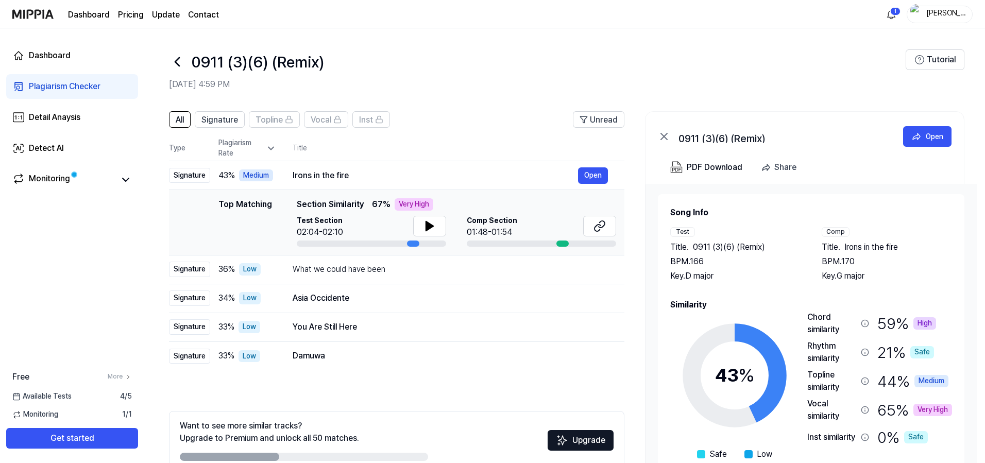
click at [179, 61] on icon at bounding box center [177, 62] width 16 height 16
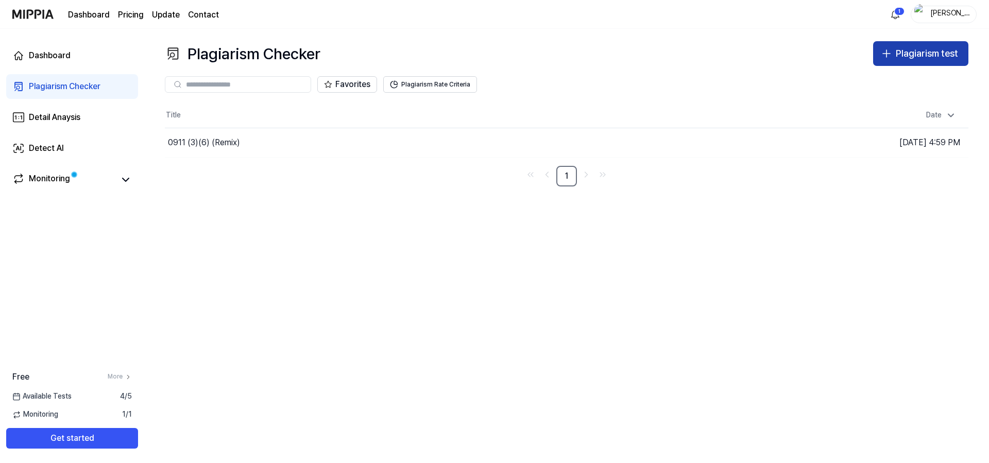
click at [900, 56] on div "Plagiarism test" at bounding box center [927, 53] width 62 height 15
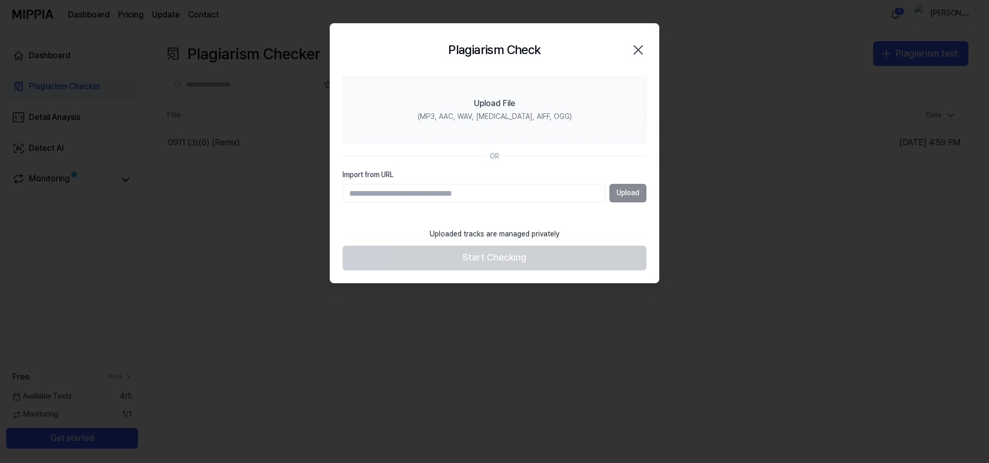
click at [626, 195] on div "Upload" at bounding box center [495, 193] width 304 height 19
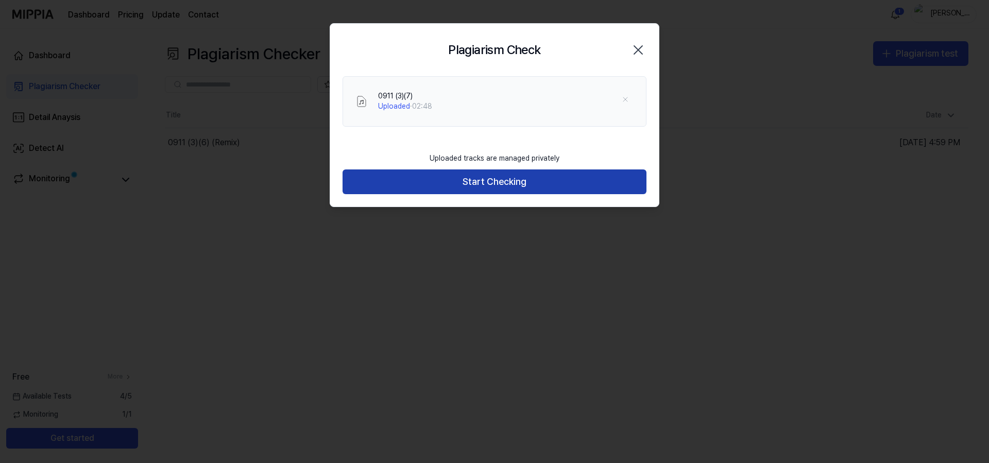
click at [483, 188] on button "Start Checking" at bounding box center [495, 181] width 304 height 25
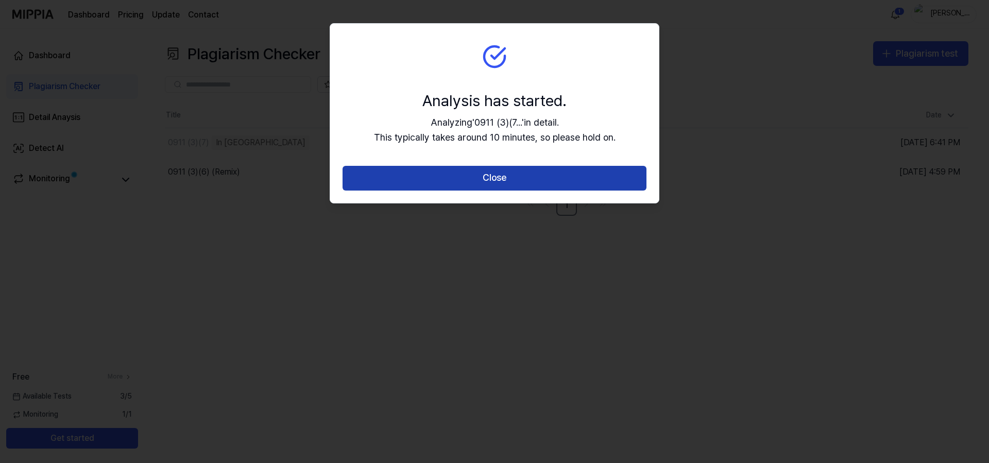
click at [481, 180] on button "Close" at bounding box center [495, 178] width 304 height 25
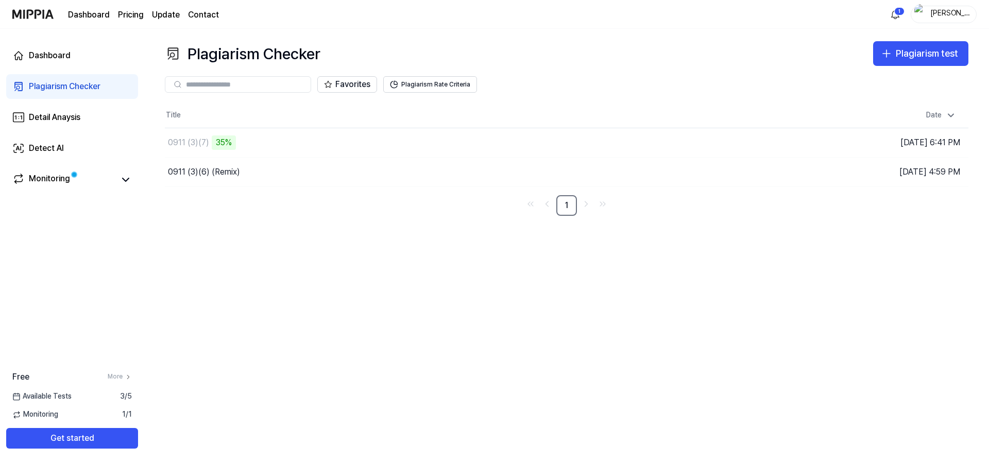
click at [602, 96] on div "Favorites Plagiarism Rate Criteria" at bounding box center [566, 84] width 803 height 37
click at [567, 63] on div "Plagiarism Checker Plagiarism test" at bounding box center [566, 53] width 803 height 25
click at [696, 175] on button "Go to Results" at bounding box center [694, 172] width 55 height 16
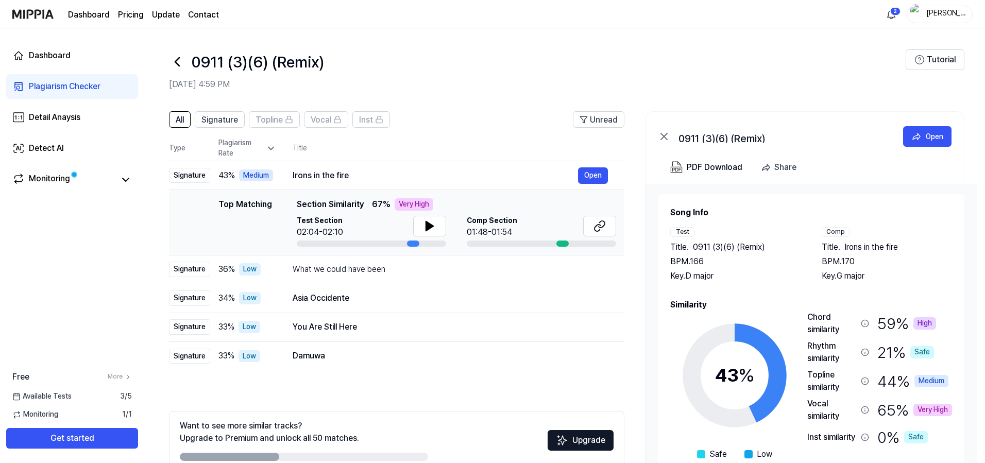
click at [411, 244] on div at bounding box center [413, 244] width 12 height 6
click at [190, 174] on div "Signature" at bounding box center [189, 175] width 41 height 15
click at [432, 222] on icon at bounding box center [429, 226] width 12 height 12
click at [466, 152] on th "Title" at bounding box center [459, 148] width 332 height 25
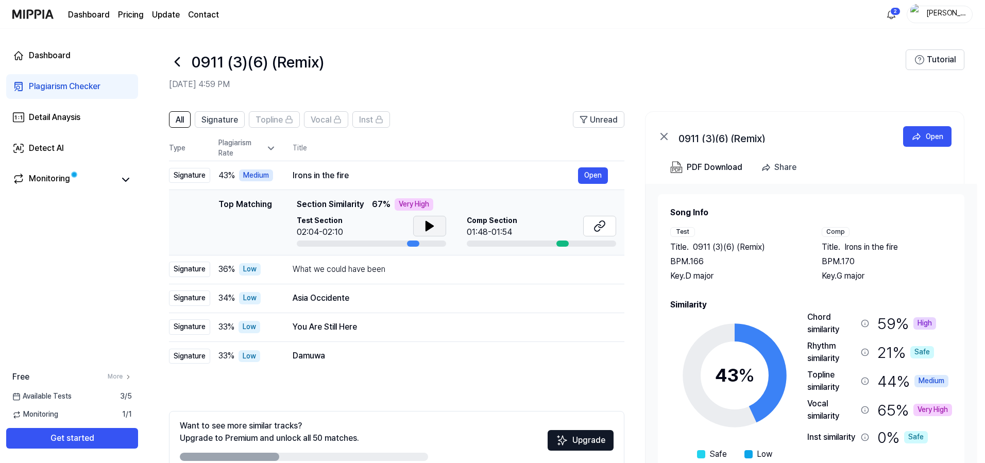
click at [417, 205] on div "Very High" at bounding box center [414, 204] width 39 height 12
drag, startPoint x: 397, startPoint y: 203, endPoint x: 427, endPoint y: 207, distance: 30.6
click at [427, 207] on div "Very High" at bounding box center [414, 204] width 39 height 12
click at [426, 225] on icon at bounding box center [429, 225] width 7 height 9
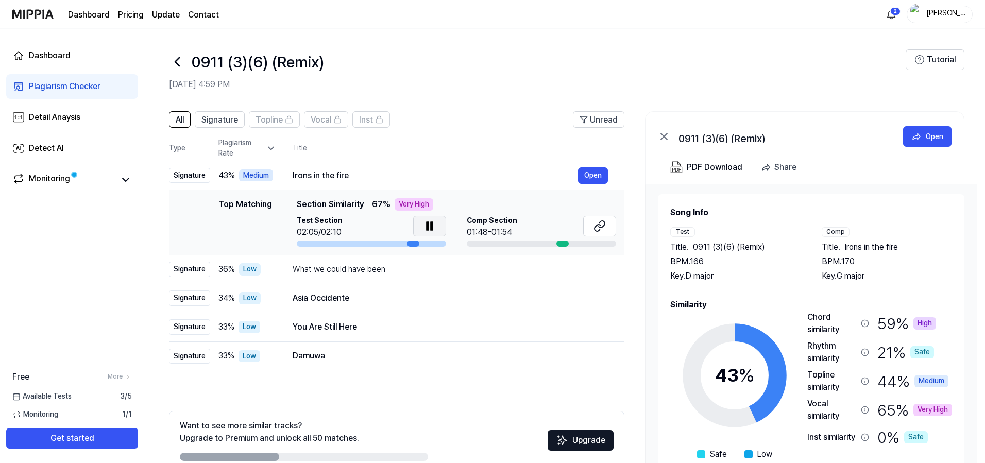
click at [426, 225] on icon at bounding box center [427, 226] width 2 height 8
click at [230, 268] on span "36 %" at bounding box center [226, 269] width 16 height 12
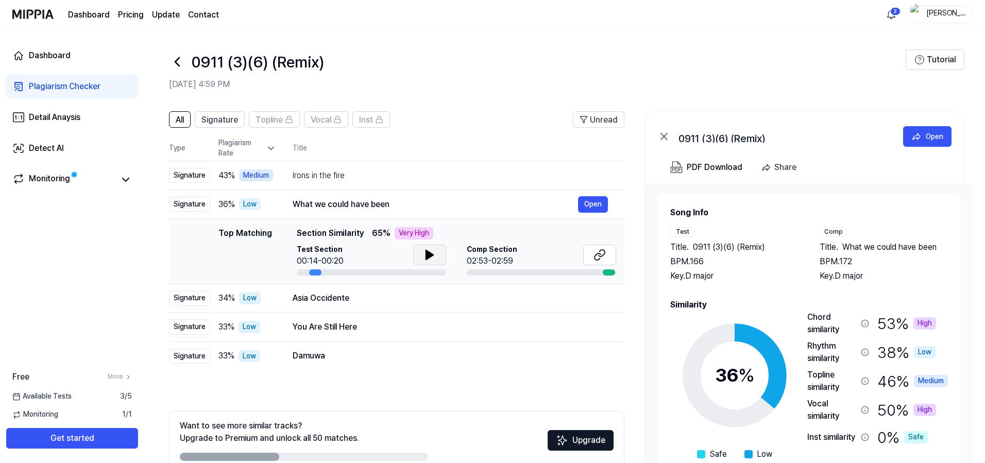
click at [426, 254] on icon at bounding box center [429, 254] width 7 height 9
click at [229, 181] on td "43 % Medium" at bounding box center [243, 175] width 66 height 29
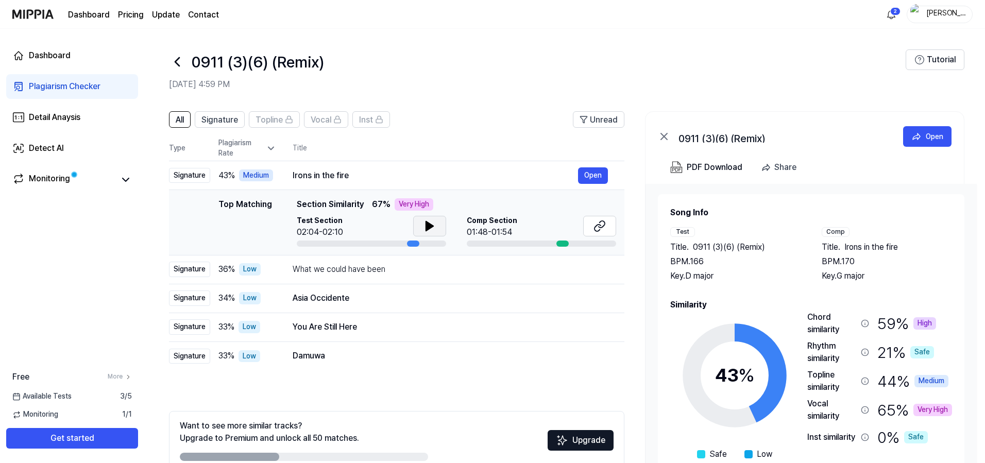
click at [427, 220] on icon at bounding box center [429, 226] width 12 height 12
click at [236, 177] on div "43 % Medium" at bounding box center [247, 175] width 58 height 12
click at [427, 217] on button at bounding box center [429, 226] width 33 height 21
click at [258, 199] on div "Top Matching" at bounding box center [245, 222] width 54 height 48
click at [58, 55] on div "Dashboard" at bounding box center [50, 55] width 42 height 12
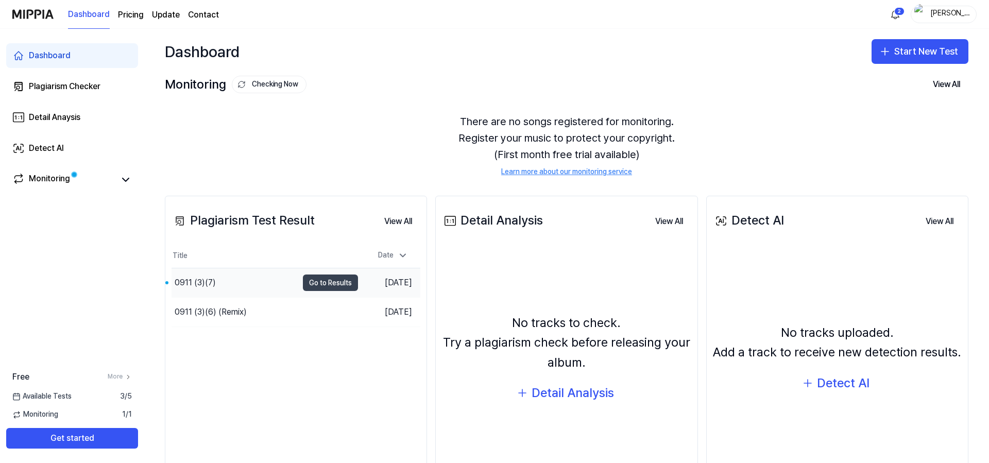
click at [310, 282] on button "Go to Results" at bounding box center [330, 283] width 55 height 16
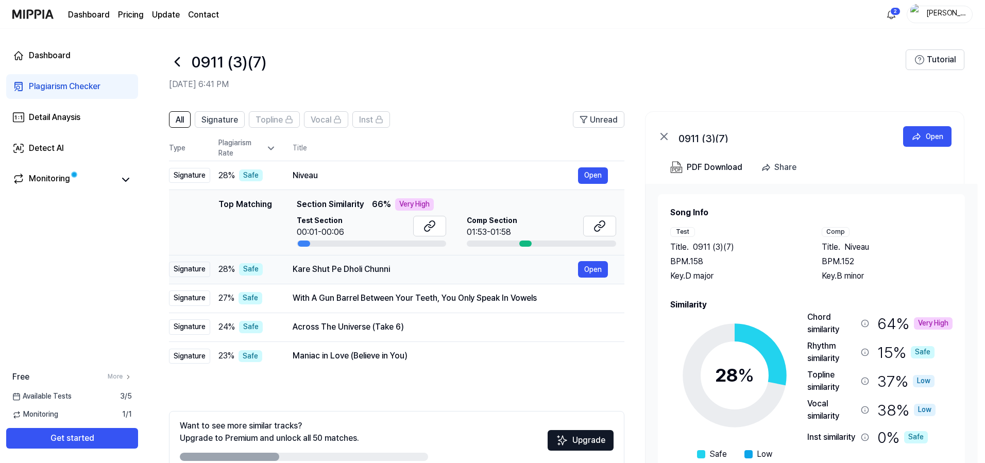
click at [226, 266] on span "28 %" at bounding box center [226, 269] width 16 height 12
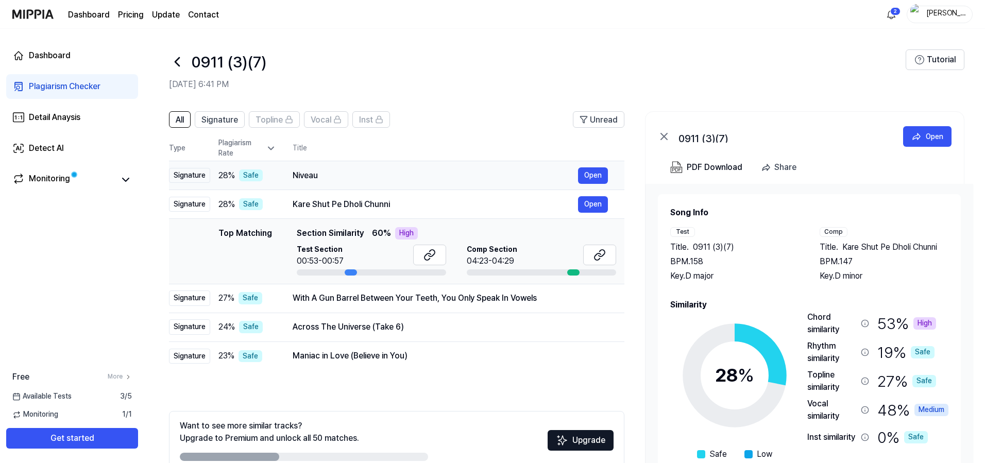
click at [271, 180] on div "28 % Safe" at bounding box center [247, 175] width 58 height 12
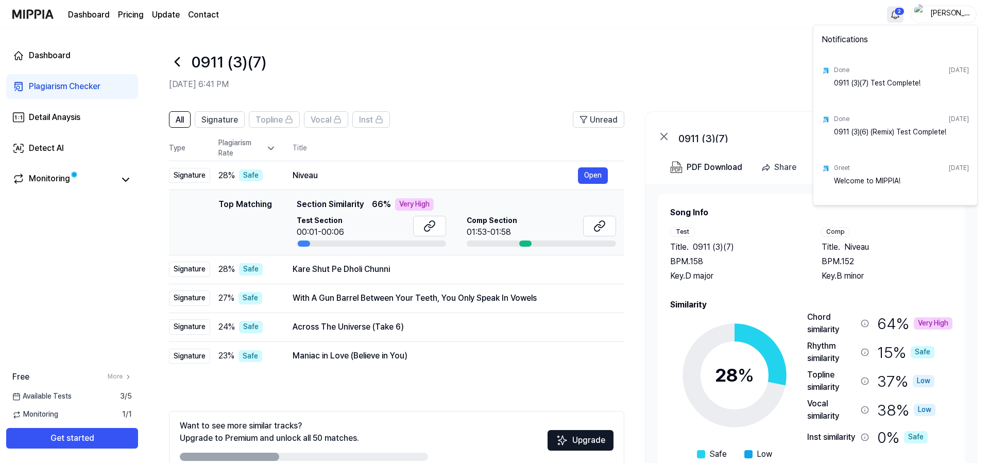
click at [896, 19] on html "Dashboard Pricing Update Contact 2 [PERSON_NAME] Dashboard Plagiarism Checker D…" at bounding box center [494, 231] width 989 height 463
click at [768, 73] on html "Dashboard Pricing Update Contact [PERSON_NAME] Dashboard Plagiarism Checker Det…" at bounding box center [494, 231] width 989 height 463
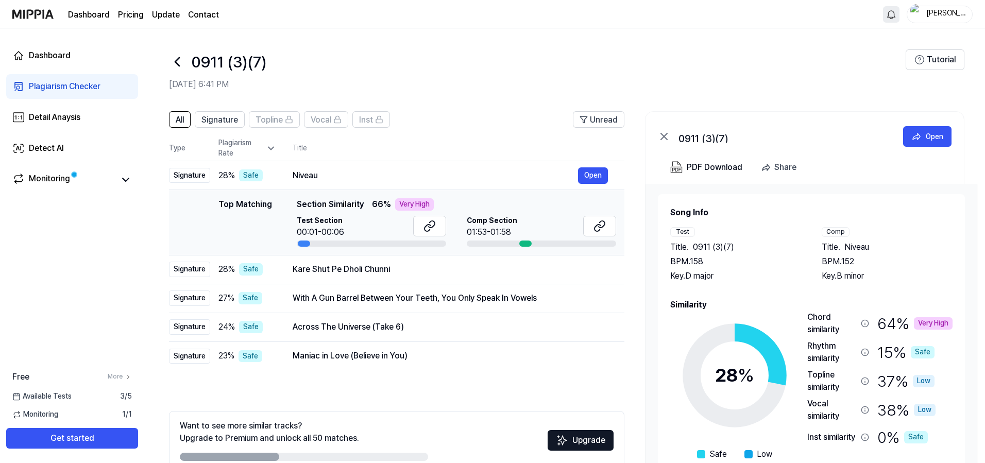
click at [253, 203] on div "Top Matching" at bounding box center [245, 222] width 54 height 48
click at [589, 178] on button "Open" at bounding box center [593, 175] width 30 height 16
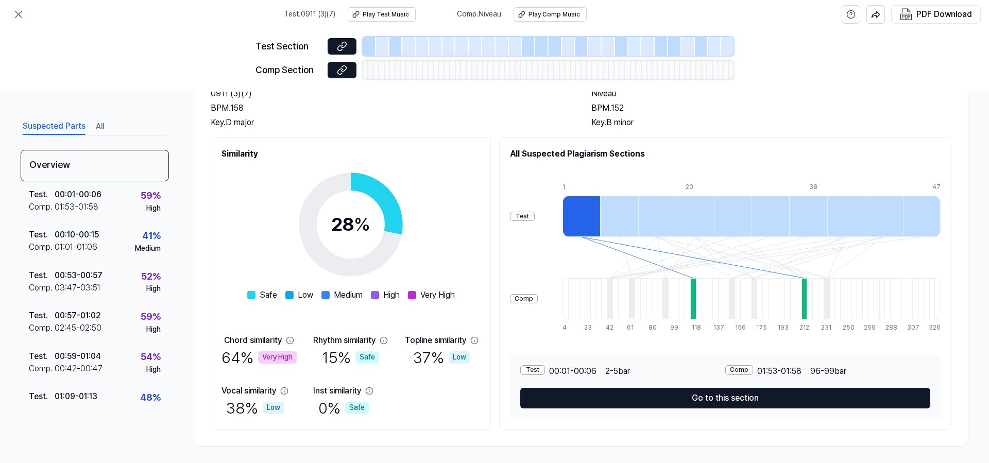
scroll to position [79, 0]
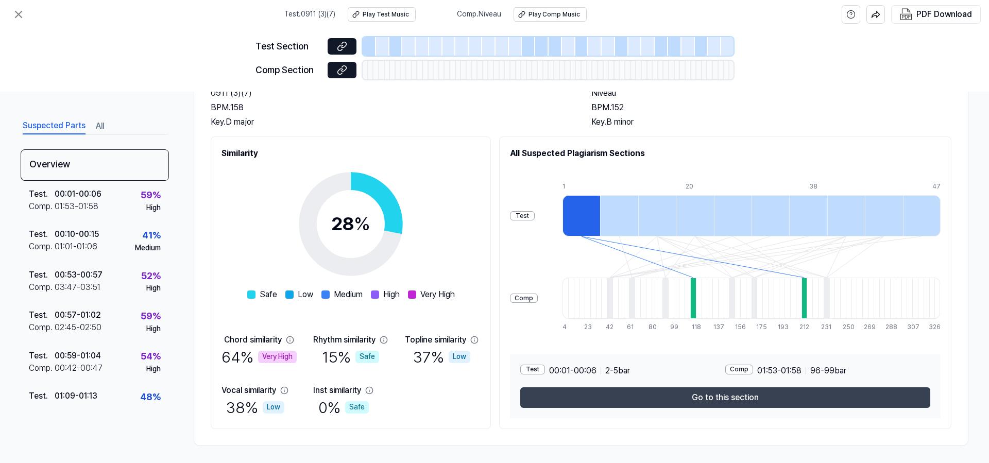
click at [660, 399] on button "Go to this section" at bounding box center [725, 397] width 410 height 21
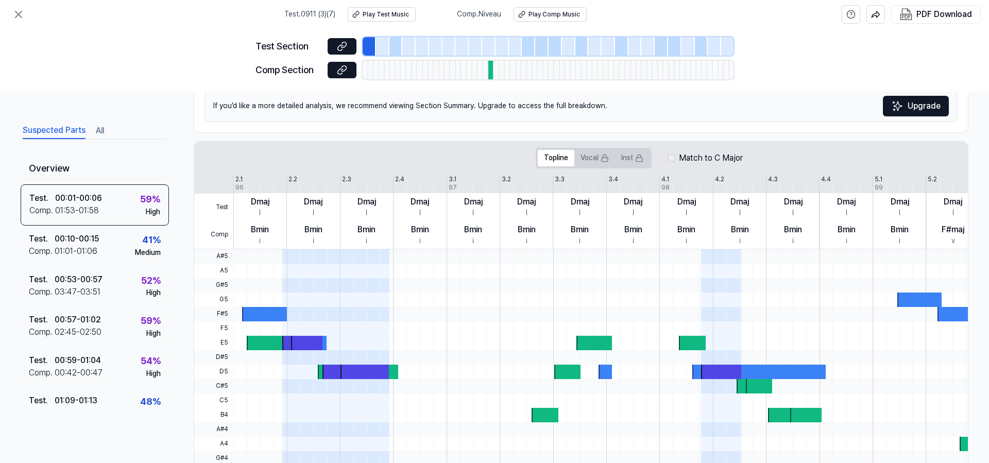
scroll to position [150, 0]
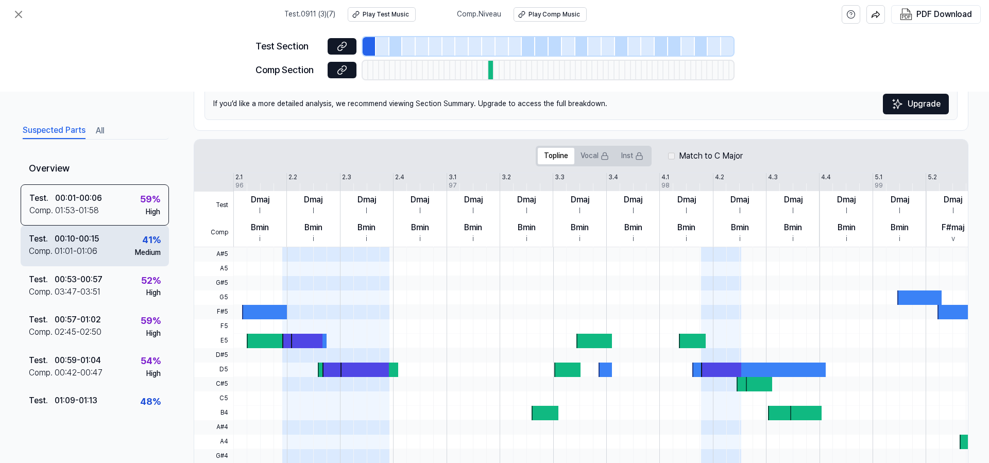
click at [113, 250] on div "Test . 00:10 - 00:15 Comp . 01:01 - 01:06 41 % Medium" at bounding box center [95, 246] width 148 height 40
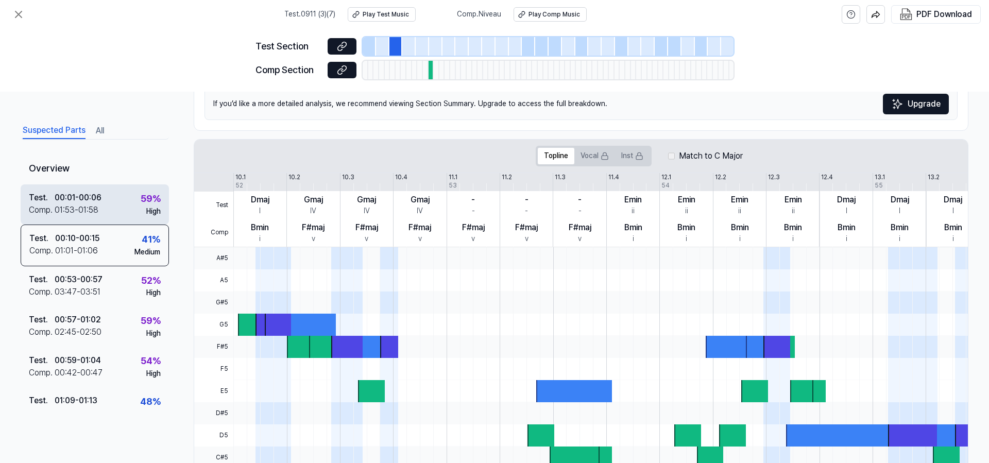
click at [116, 215] on div "Test . 00:01 - 00:06 Comp . 01:53 - 01:58 59 % High" at bounding box center [95, 204] width 148 height 40
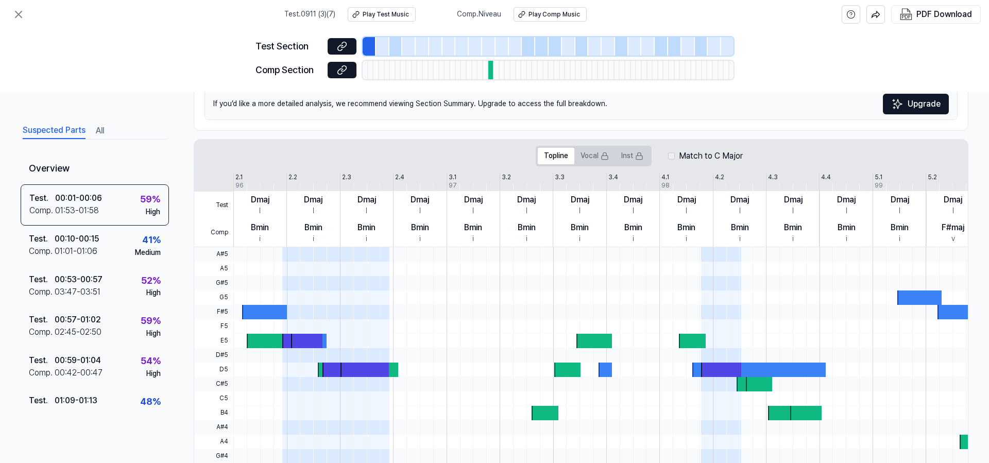
click at [531, 107] on div "If you’d like a more detailed analysis, we recommend viewing Section Summary. U…" at bounding box center [580, 104] width 753 height 32
click at [352, 48] on button at bounding box center [342, 46] width 29 height 16
click at [92, 247] on div "01:01 - 01:06" at bounding box center [76, 251] width 43 height 12
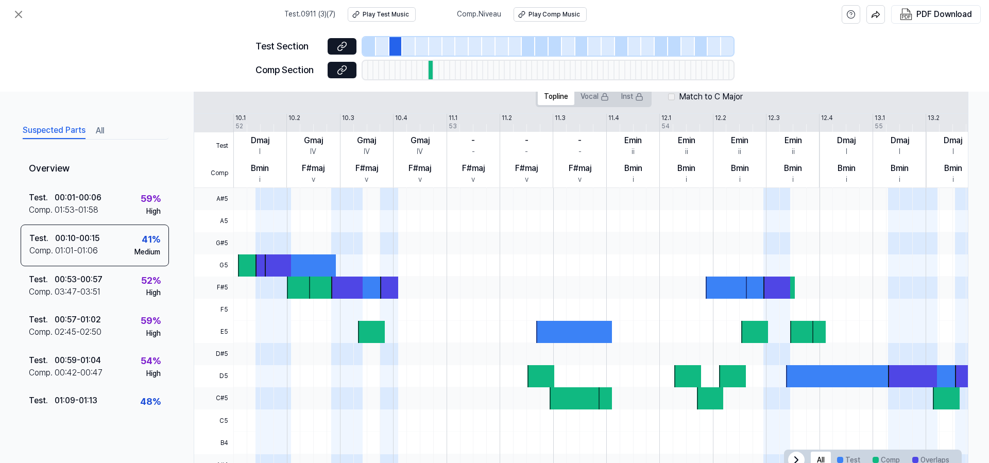
scroll to position [244, 0]
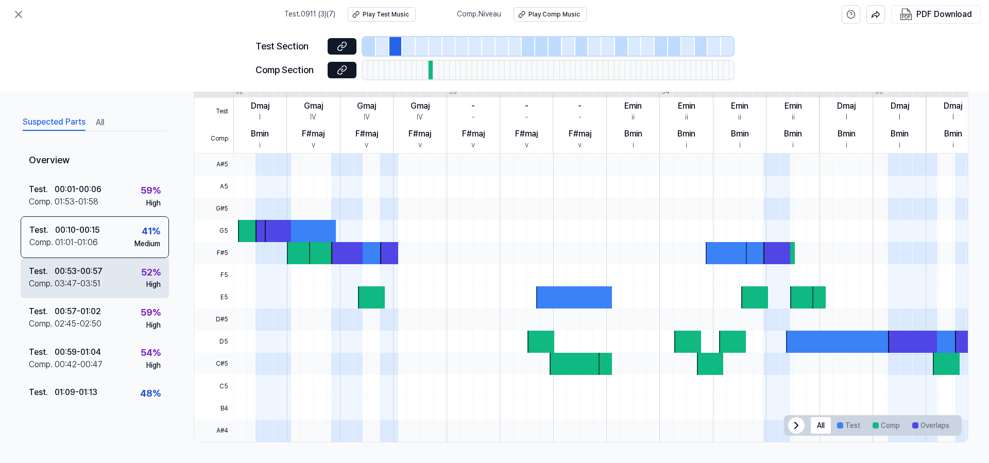
click at [118, 281] on div "Test . 00:53 - 00:57 Comp . 03:47 - 03:51 52 % High" at bounding box center [95, 278] width 148 height 40
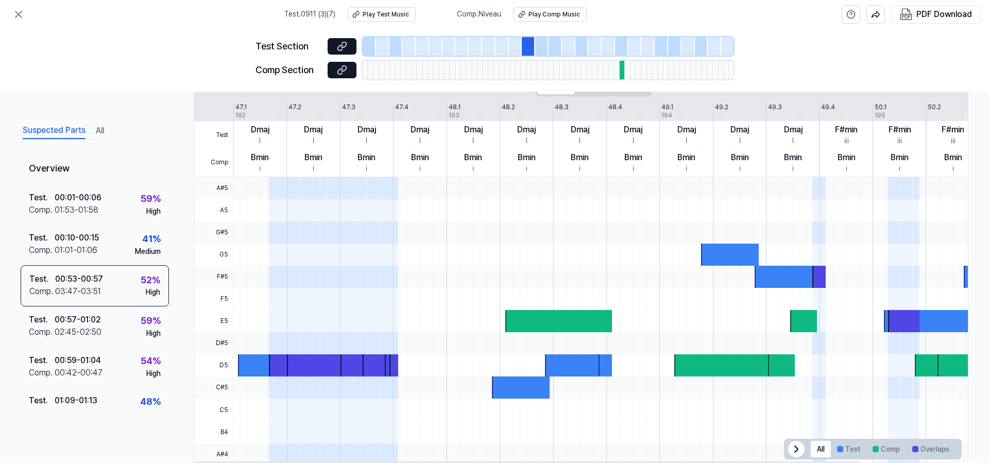
scroll to position [0, 0]
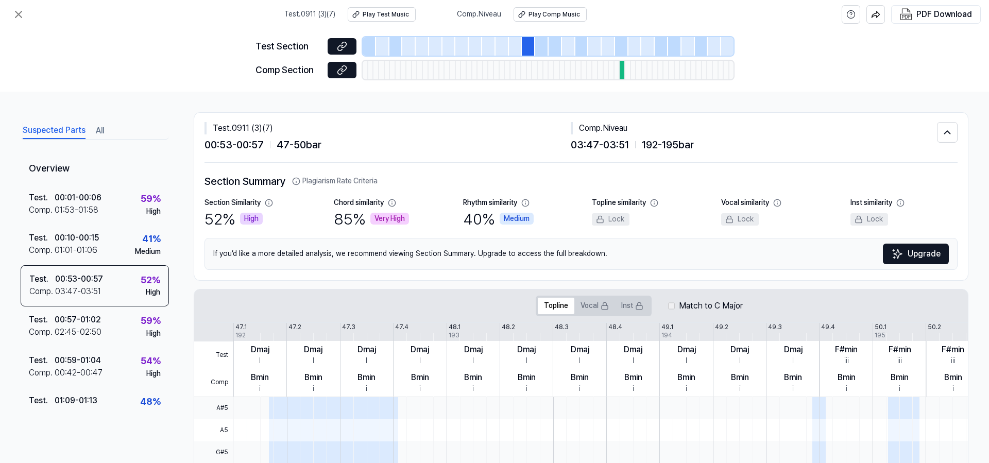
click at [304, 148] on span "47 - 50 bar" at bounding box center [299, 144] width 45 height 16
click at [654, 148] on span "192 - 195 bar" at bounding box center [668, 144] width 52 height 16
click at [634, 161] on div "Test . 0911 (3)(7) 00:53 - 00:57 47 - 50 bar Comp . Niveau 03:47 - 03:51 192 - …" at bounding box center [580, 138] width 753 height 50
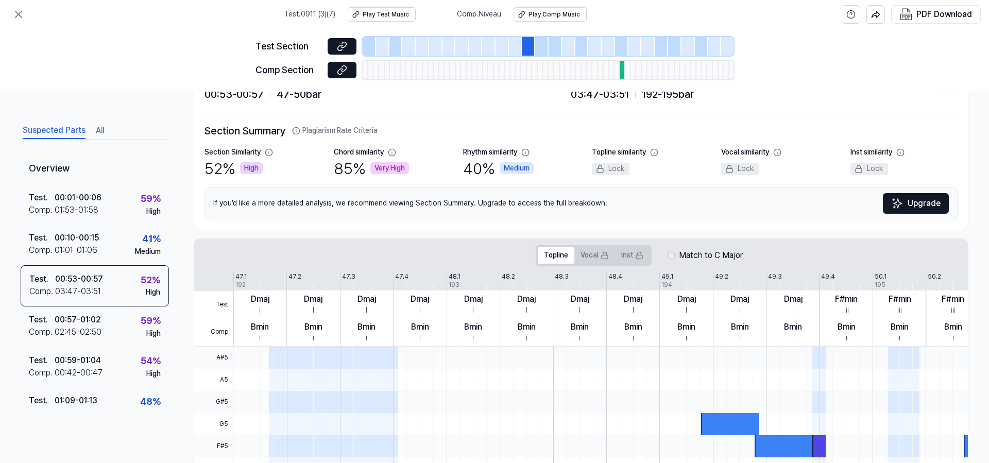
scroll to position [51, 0]
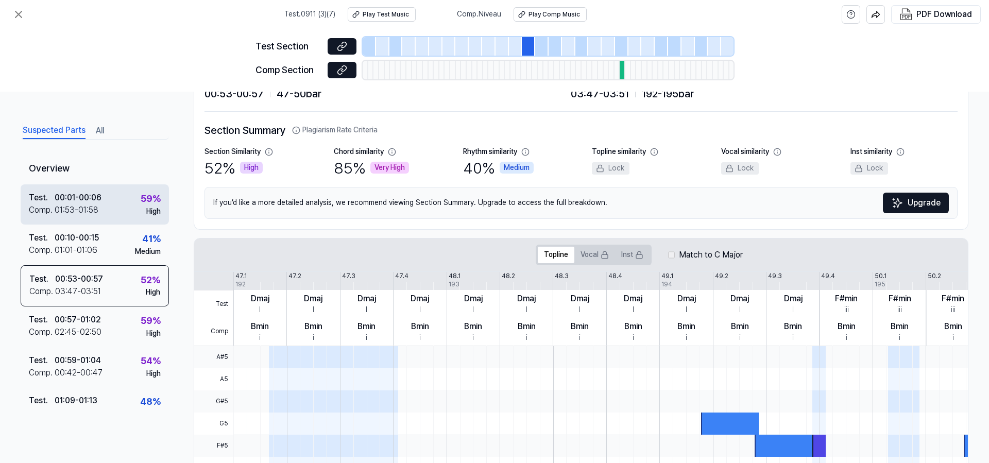
click at [85, 215] on div "01:53 - 01:58" at bounding box center [77, 210] width 44 height 12
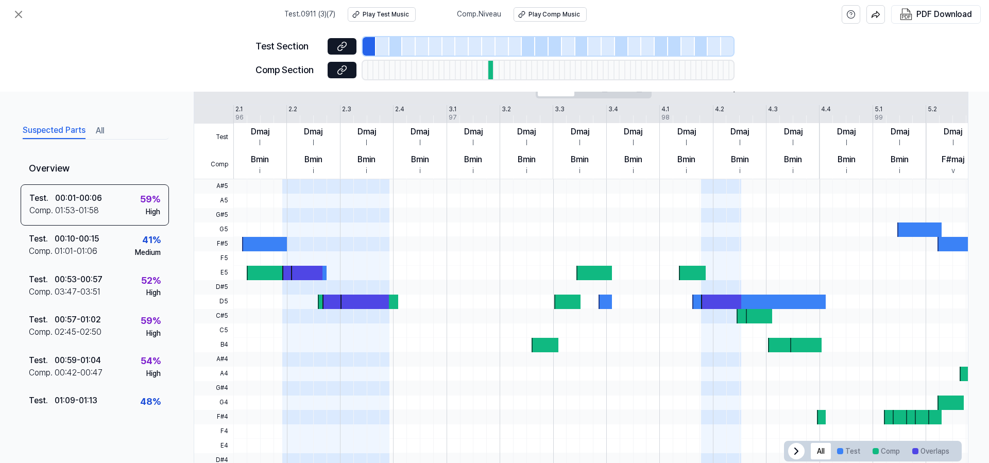
scroll to position [219, 0]
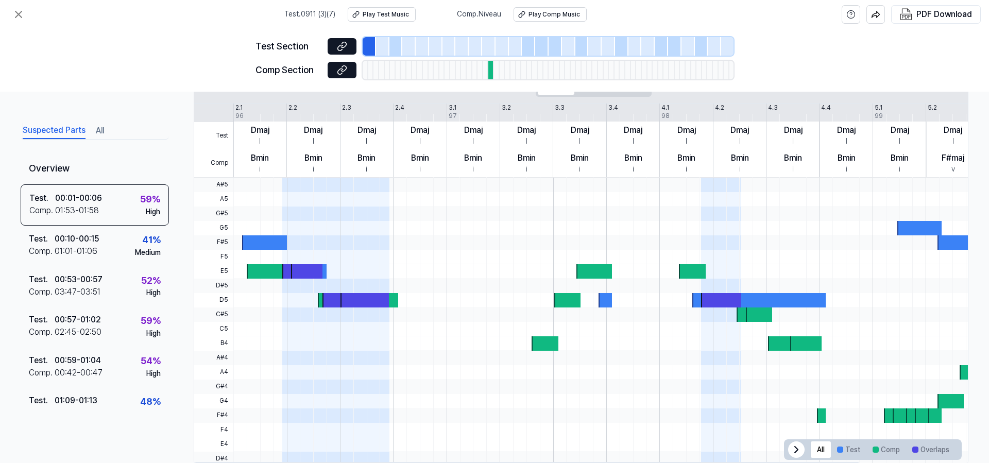
click at [285, 360] on span at bounding box center [288, 358] width 13 height 14
click at [123, 247] on div "Test . 00:10 - 00:15 Comp . 01:01 - 01:06 41 % Medium" at bounding box center [95, 246] width 148 height 40
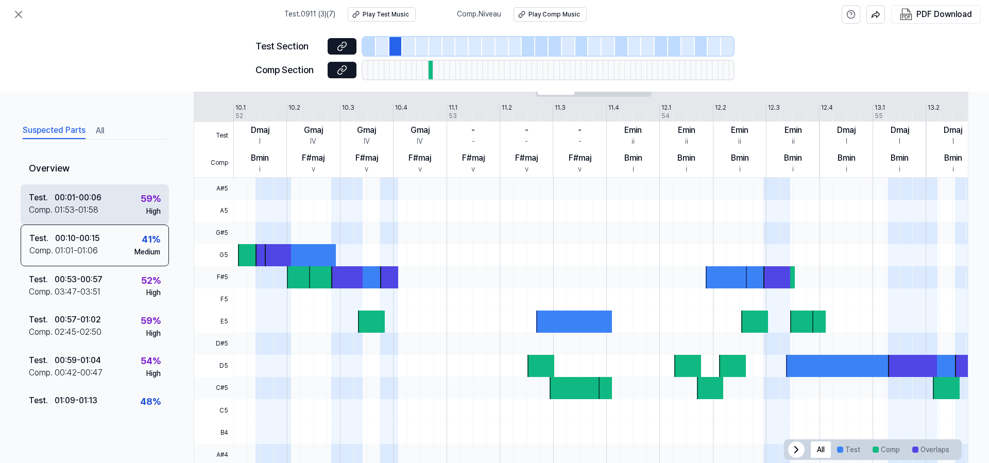
click at [116, 216] on div "Test . 00:01 - 00:06 Comp . 01:53 - 01:58 59 % High" at bounding box center [95, 204] width 148 height 40
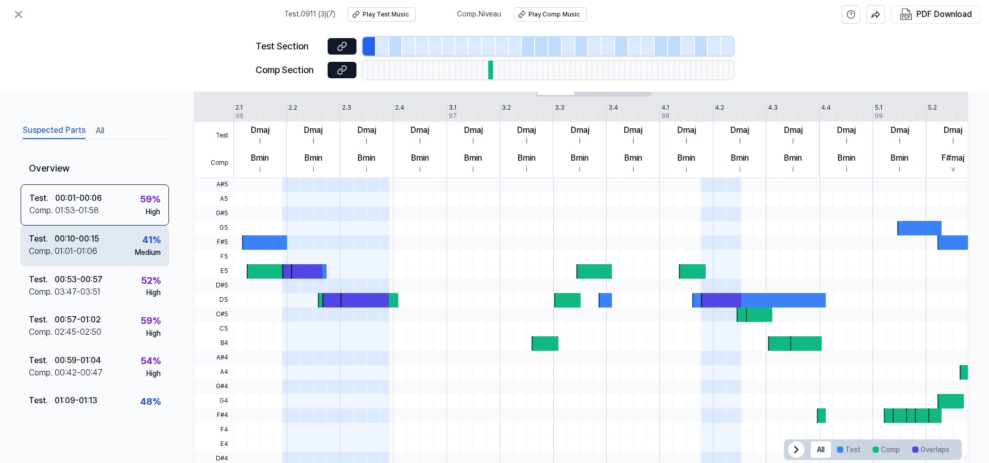
click at [135, 245] on div "41 % Medium" at bounding box center [148, 245] width 26 height 25
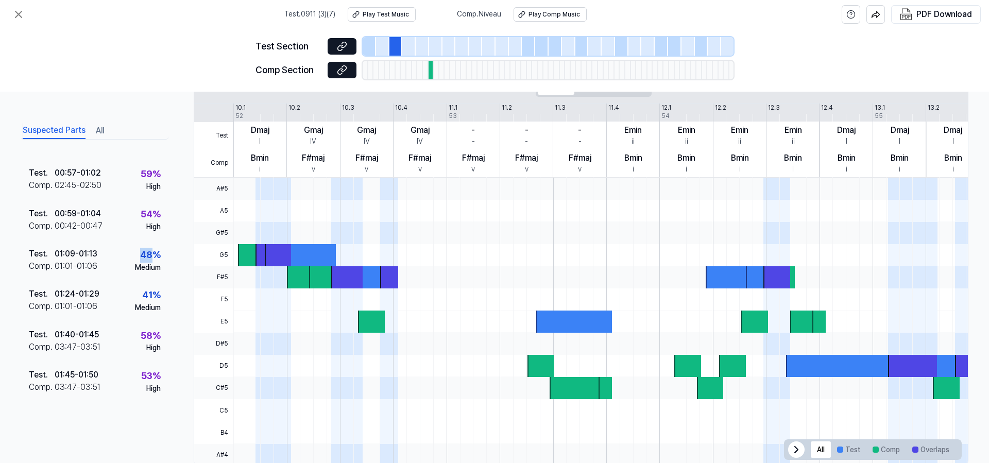
click at [131, 245] on div "Test . 01:09 - 01:13 Comp . 01:01 - 01:06 48 % Medium" at bounding box center [95, 261] width 148 height 40
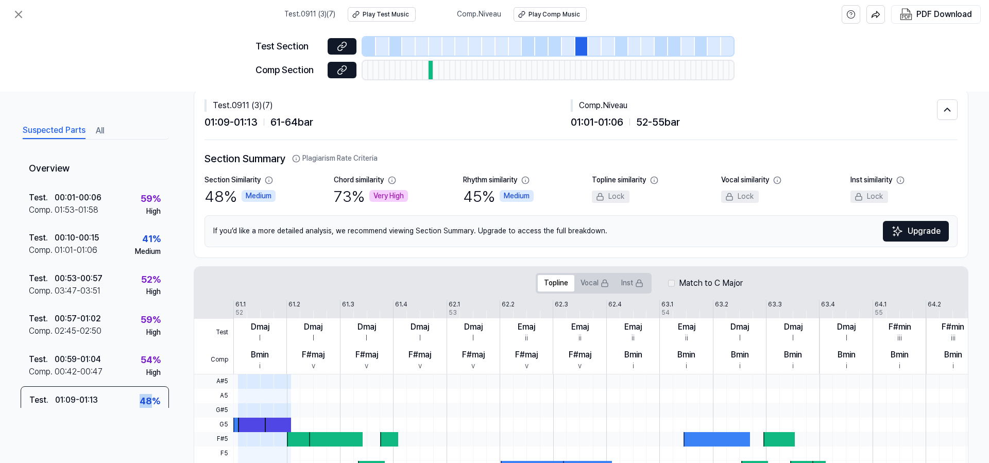
scroll to position [0, 0]
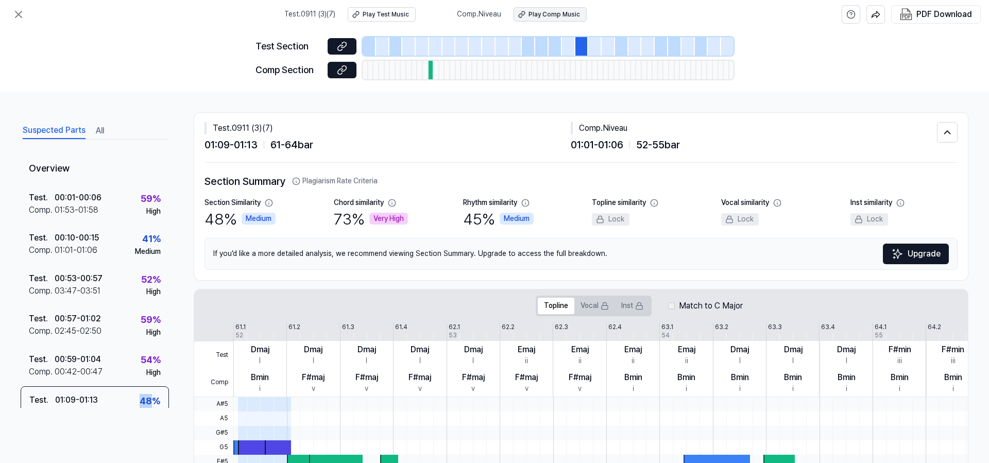
click at [537, 12] on div "Play Comp Music" at bounding box center [554, 14] width 52 height 9
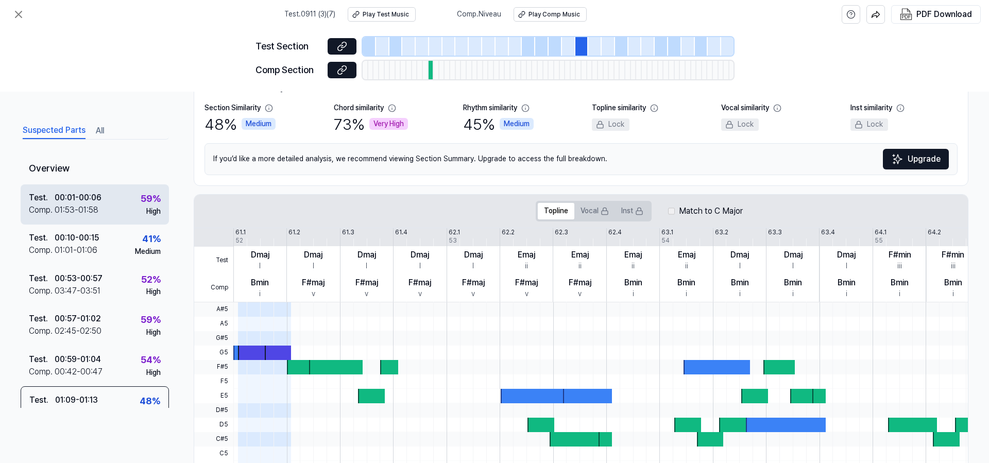
click at [106, 207] on div "Test . 00:01 - 00:06 Comp . 01:53 - 01:58 59 % High" at bounding box center [95, 204] width 148 height 40
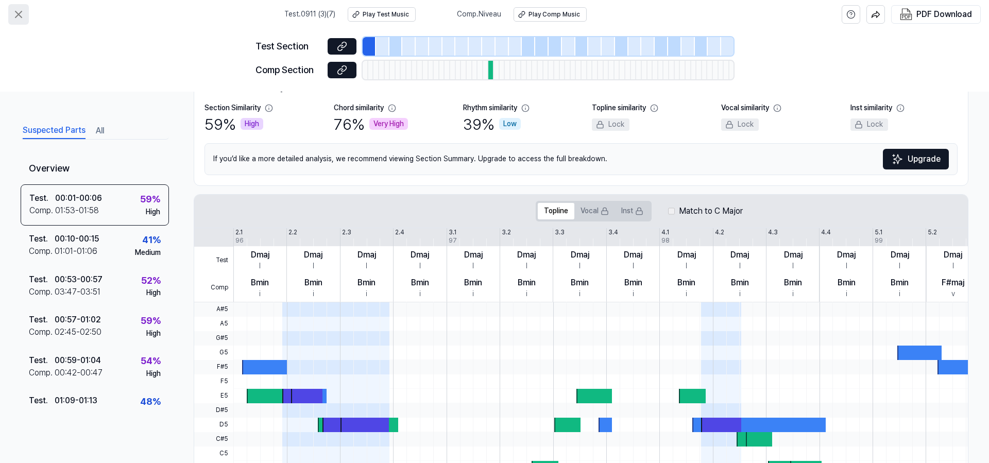
click at [16, 16] on icon at bounding box center [18, 14] width 6 height 6
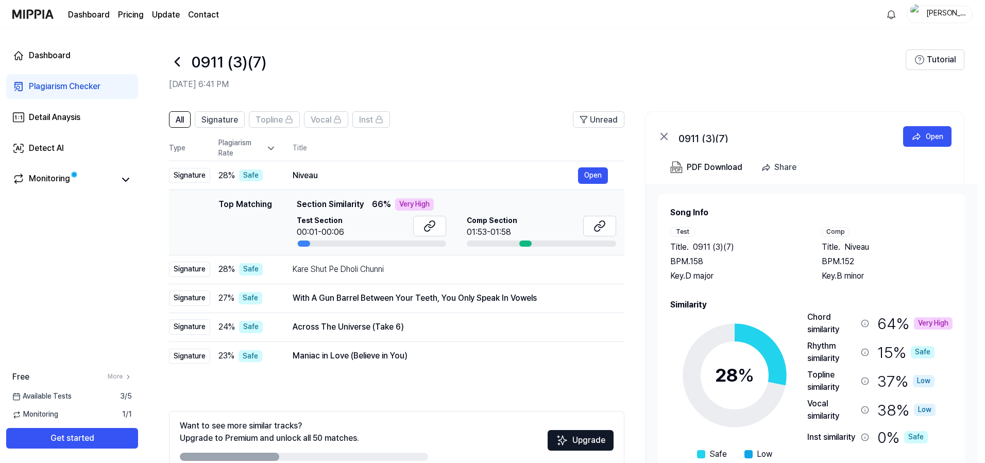
click at [650, 82] on h2 "[DATE] 6:41 PM" at bounding box center [537, 84] width 737 height 12
click at [538, 53] on div "0911 (3)(7)" at bounding box center [537, 61] width 737 height 25
